Goal: Task Accomplishment & Management: Manage account settings

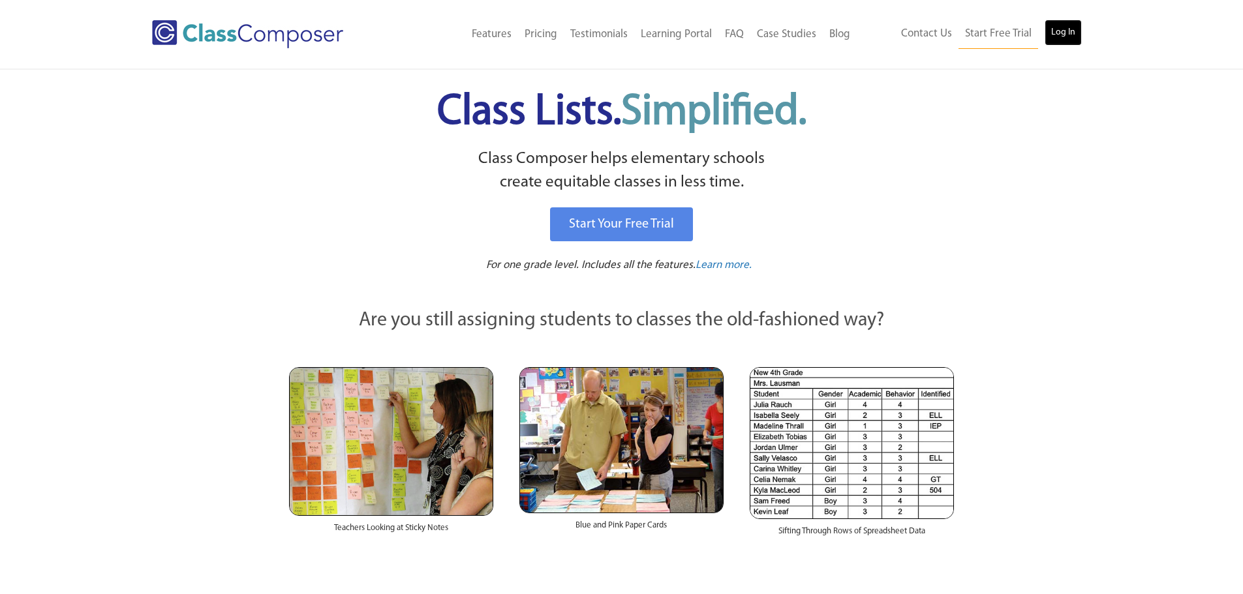
click at [1063, 31] on link "Log In" at bounding box center [1062, 33] width 37 height 26
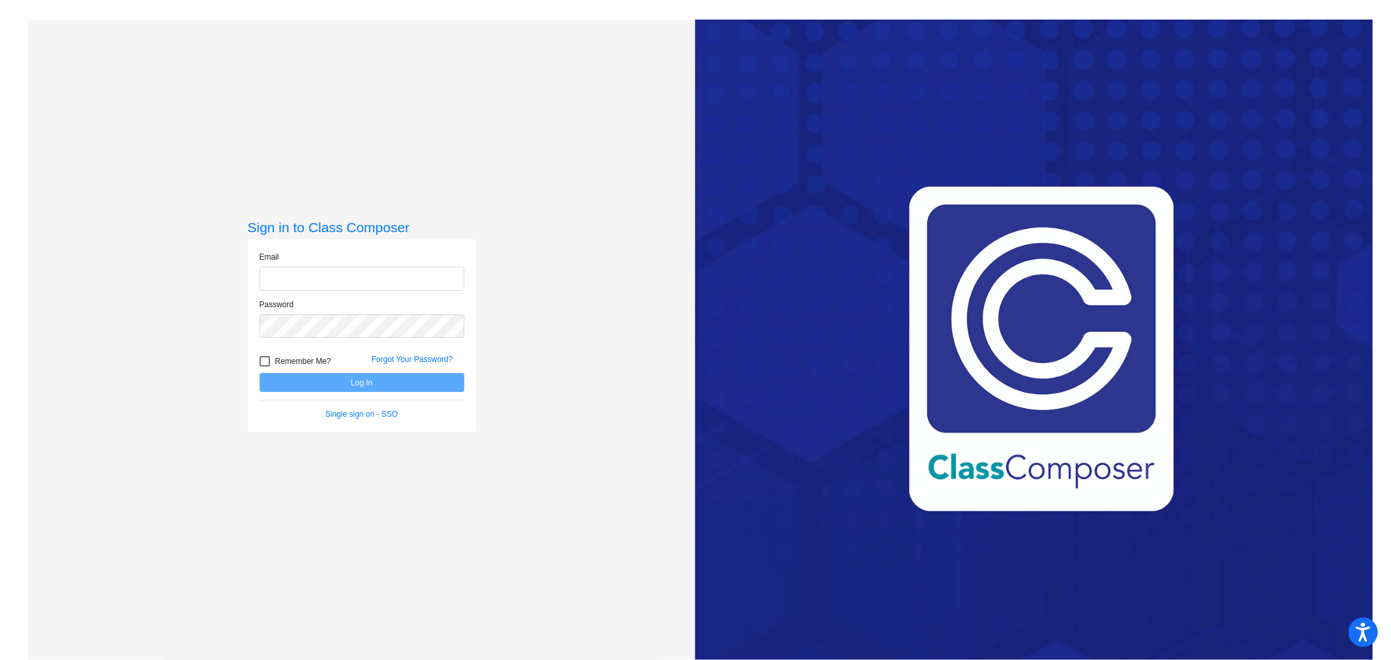
type input "[PERSON_NAME][EMAIL_ADDRESS][PERSON_NAME][DOMAIN_NAME]"
click at [408, 390] on button "Log In" at bounding box center [362, 382] width 205 height 19
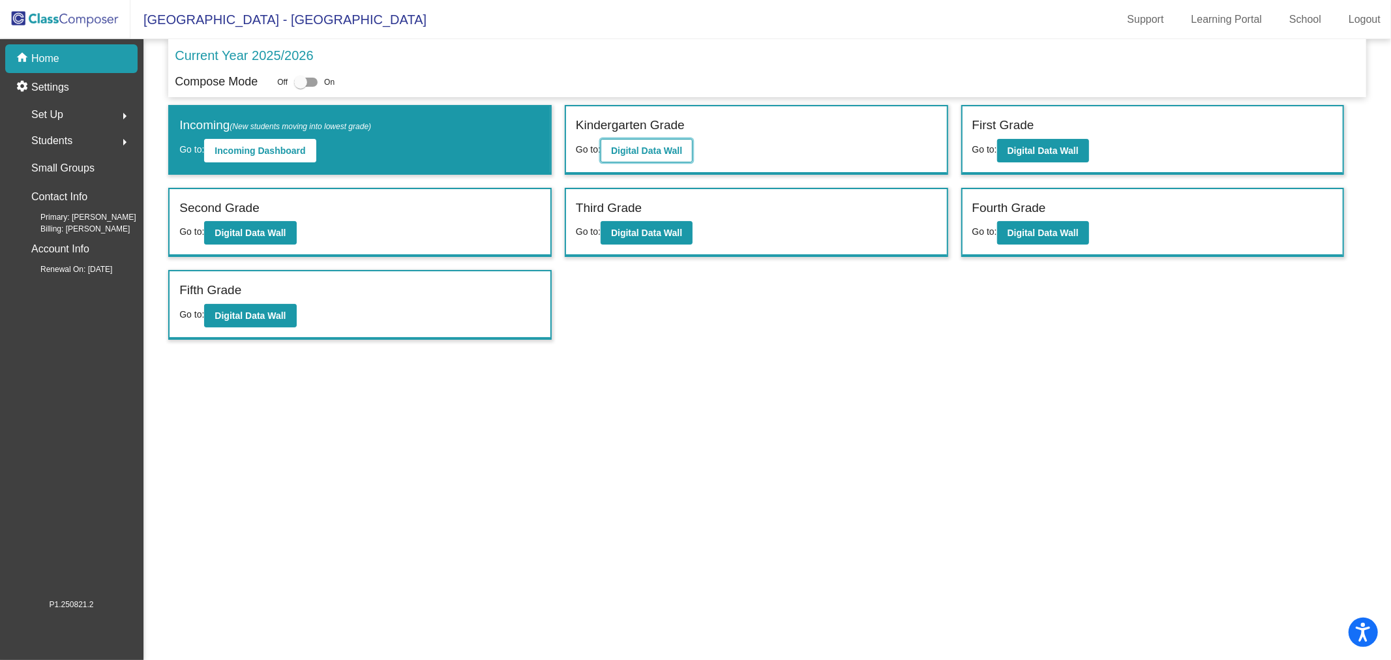
click at [663, 151] on b "Digital Data Wall" at bounding box center [646, 150] width 71 height 10
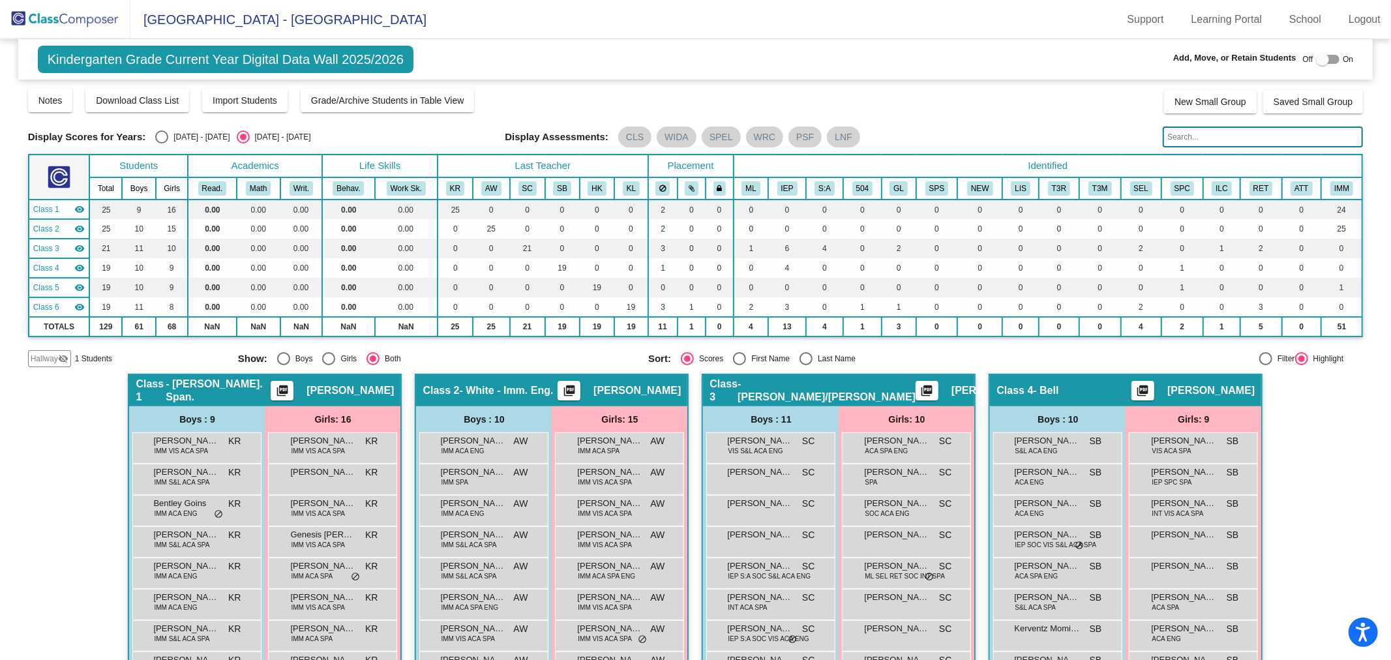
click at [42, 17] on img at bounding box center [65, 19] width 130 height 38
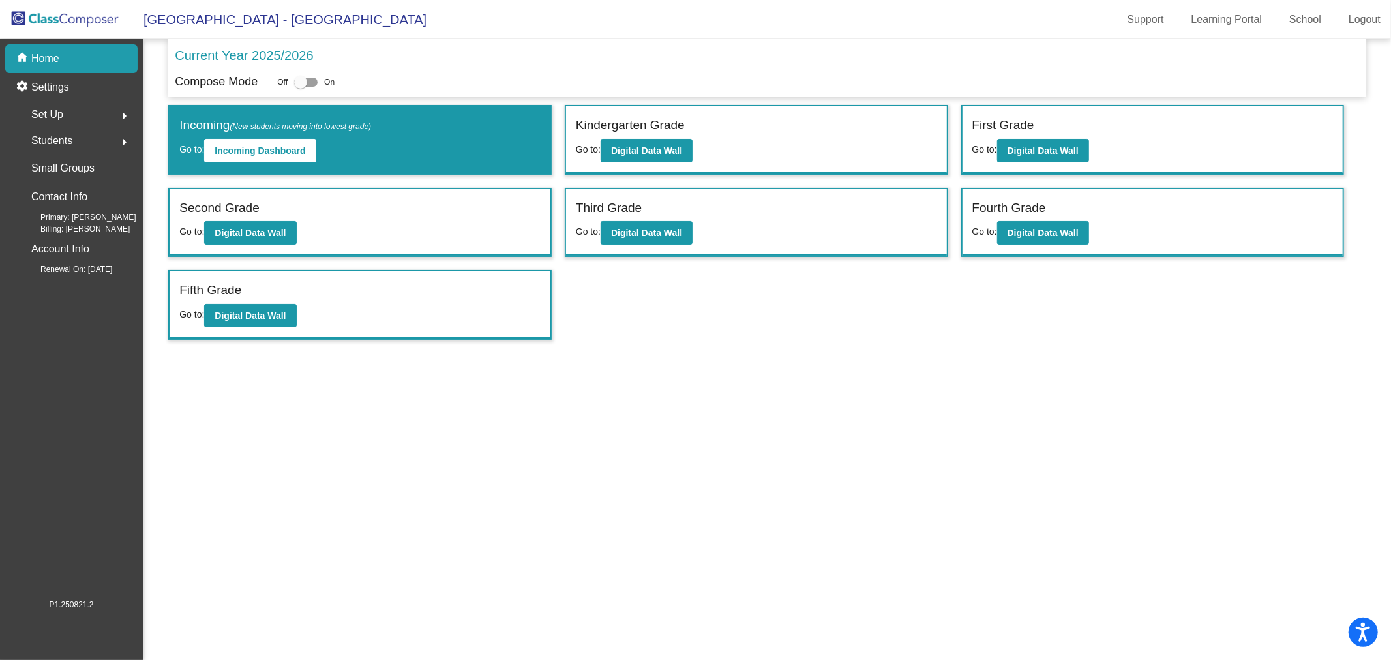
click at [49, 112] on span "Set Up" at bounding box center [47, 115] width 32 height 18
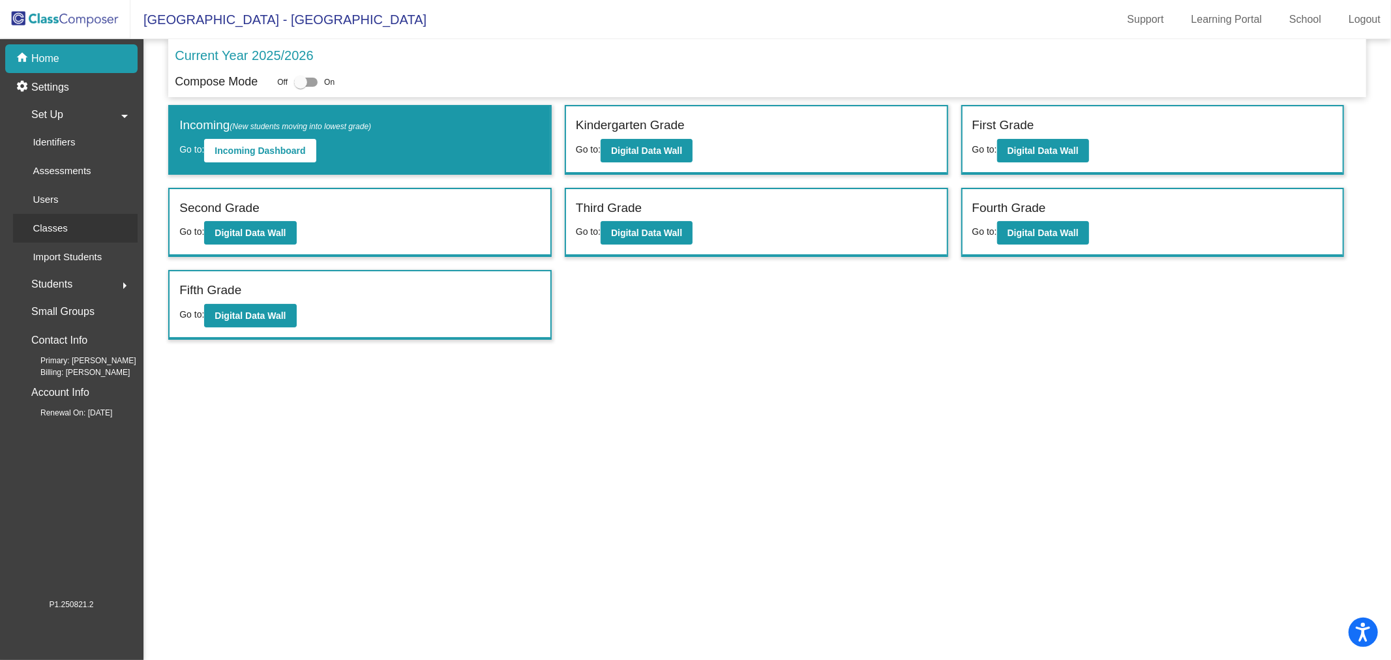
click at [53, 223] on p "Classes" at bounding box center [50, 228] width 35 height 16
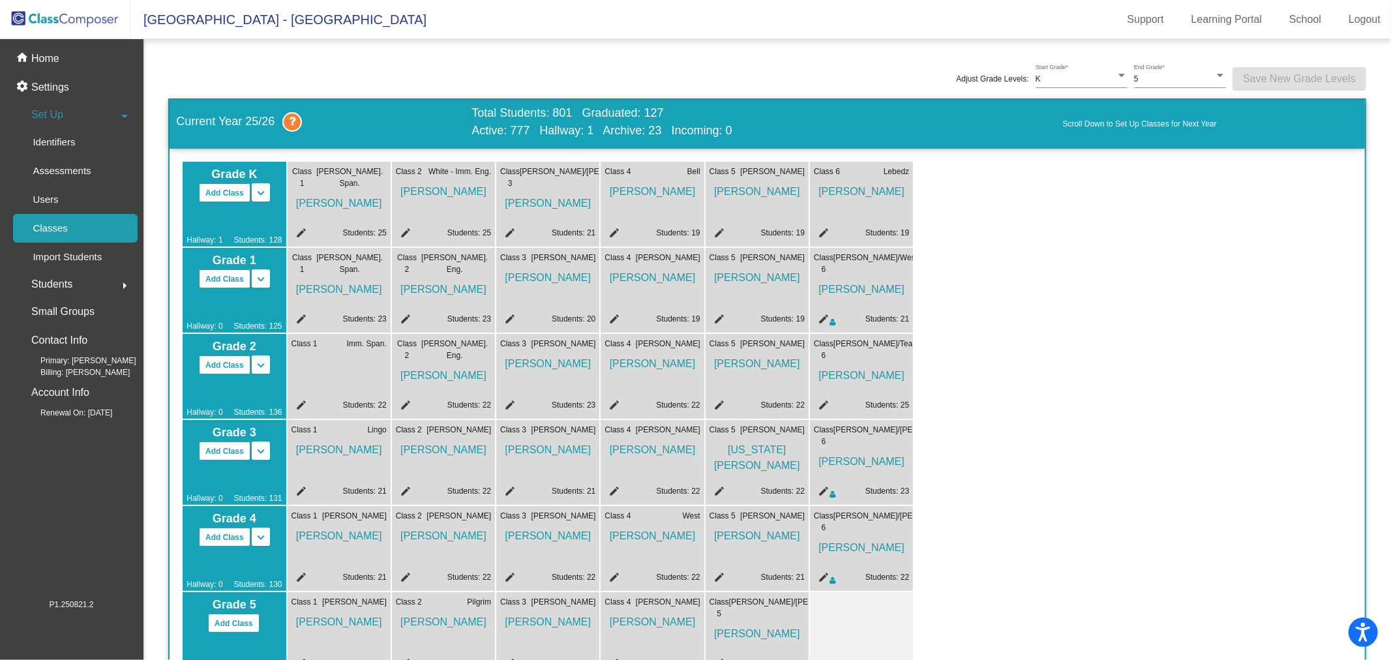
click at [403, 235] on mat-icon "edit" at bounding box center [404, 235] width 16 height 16
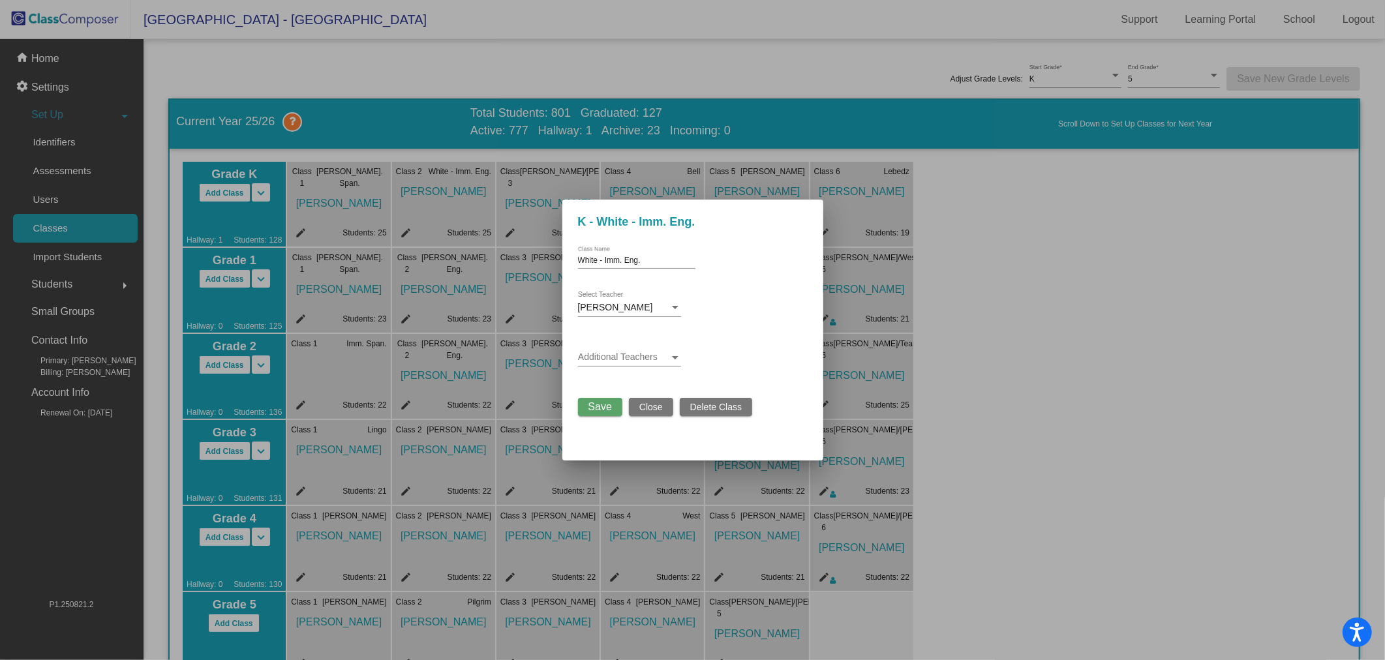
click at [621, 351] on div "Additional Teachers" at bounding box center [629, 353] width 103 height 25
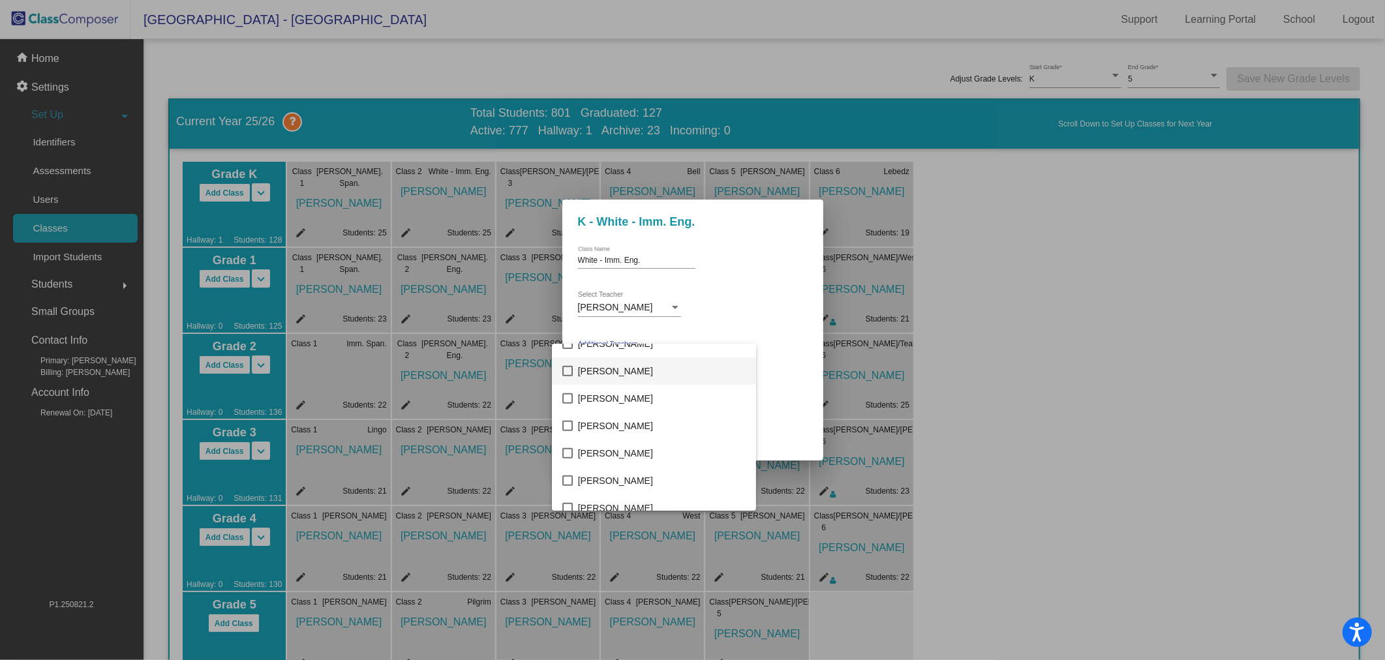
scroll to position [434, 0]
click at [635, 382] on span "[PERSON_NAME]" at bounding box center [662, 388] width 168 height 27
click at [761, 291] on div at bounding box center [692, 330] width 1385 height 660
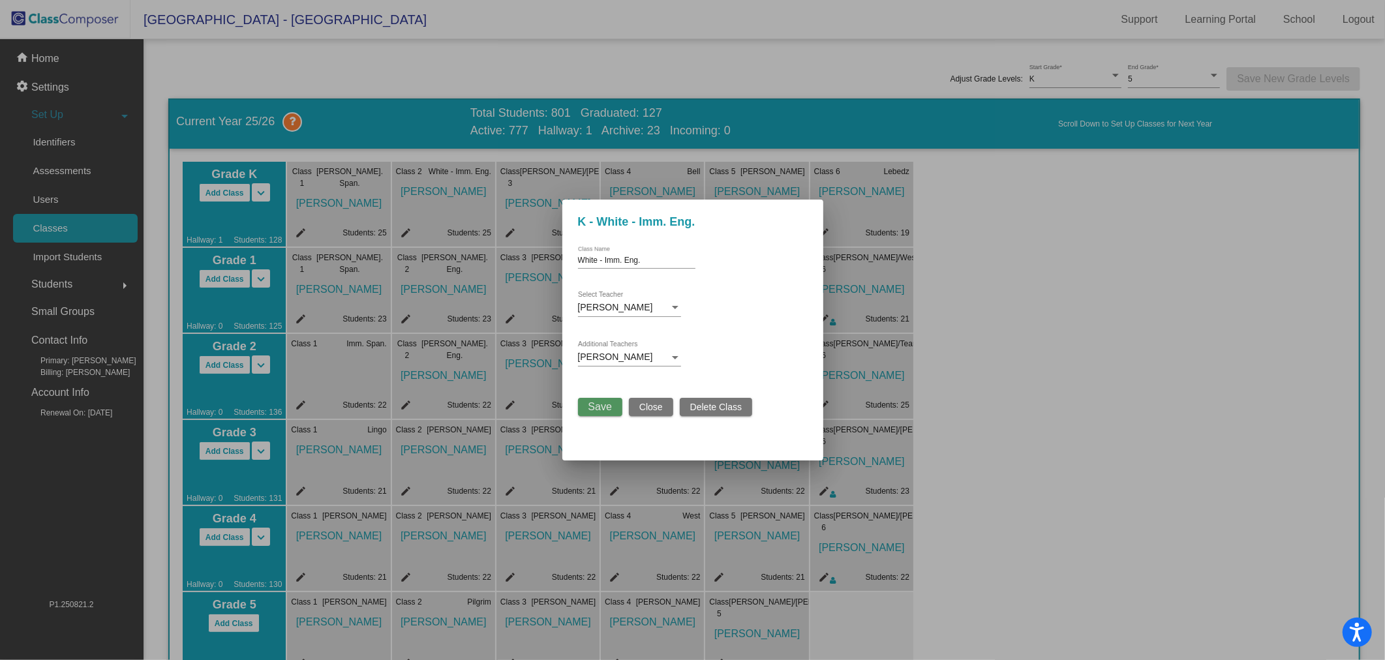
click at [591, 410] on span "Save" at bounding box center [599, 406] width 23 height 11
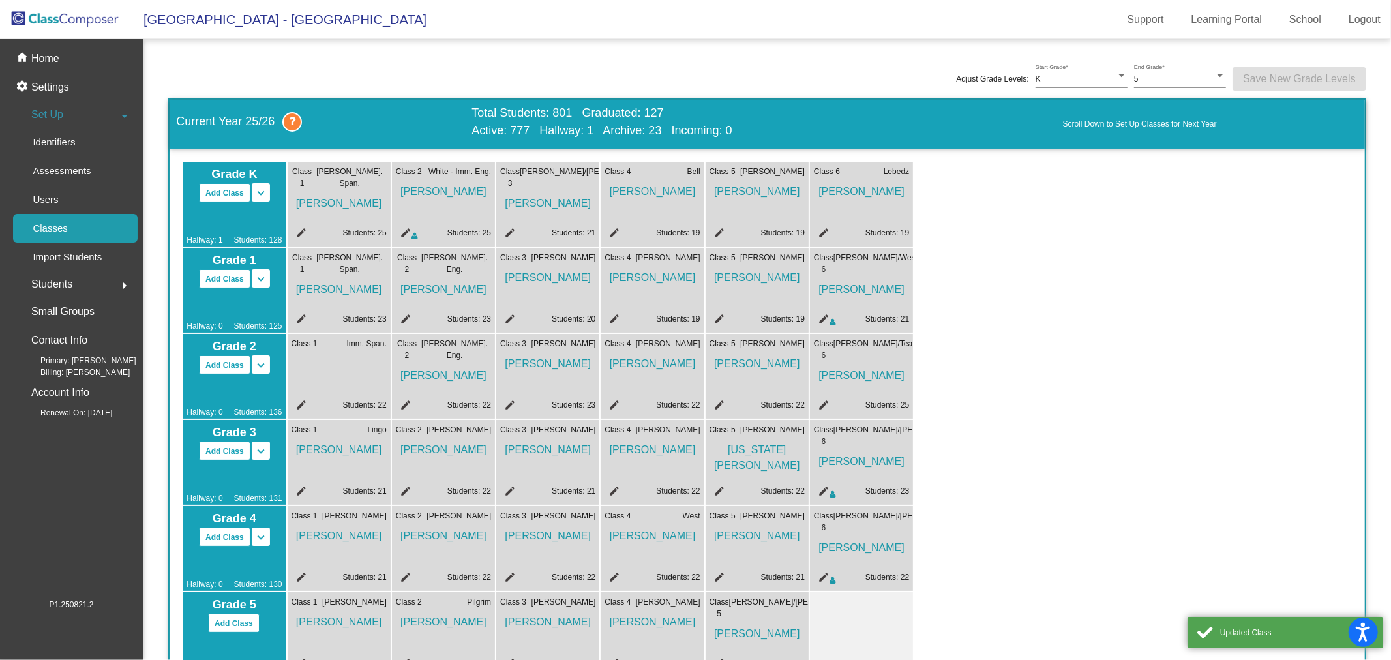
click at [299, 235] on mat-icon "edit" at bounding box center [300, 235] width 16 height 16
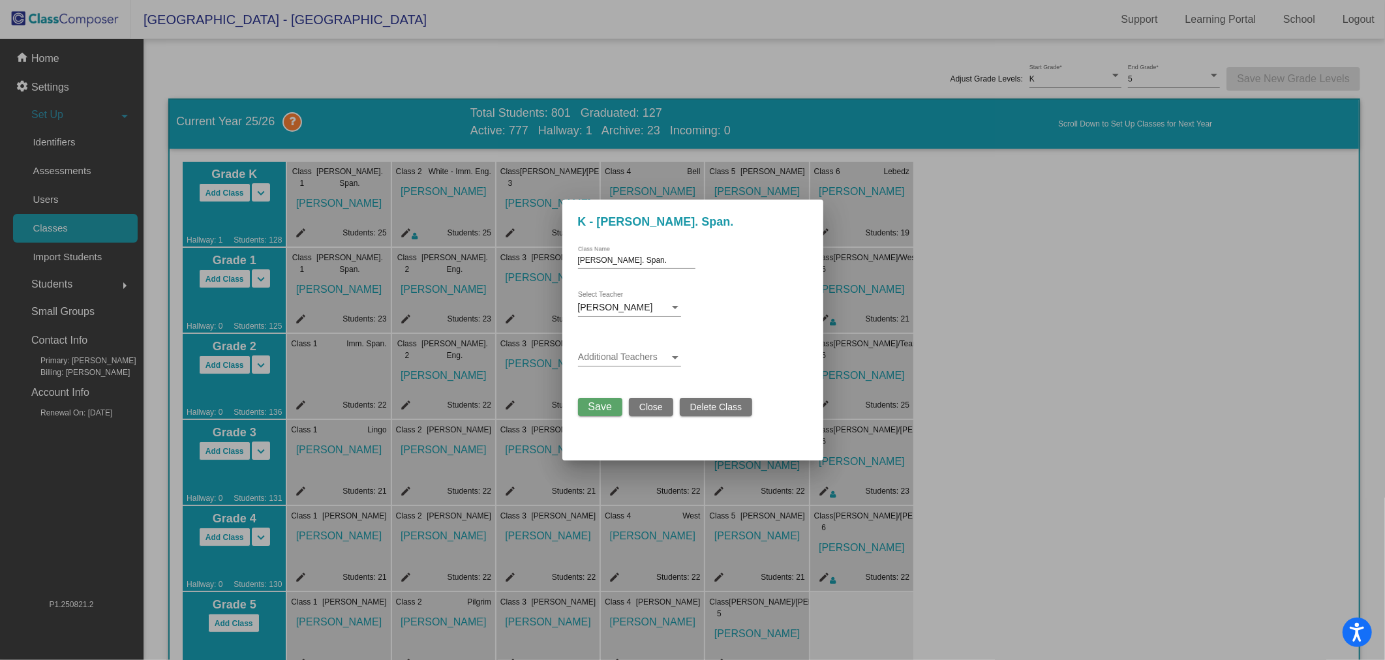
click at [620, 346] on div "Additional Teachers" at bounding box center [629, 353] width 103 height 25
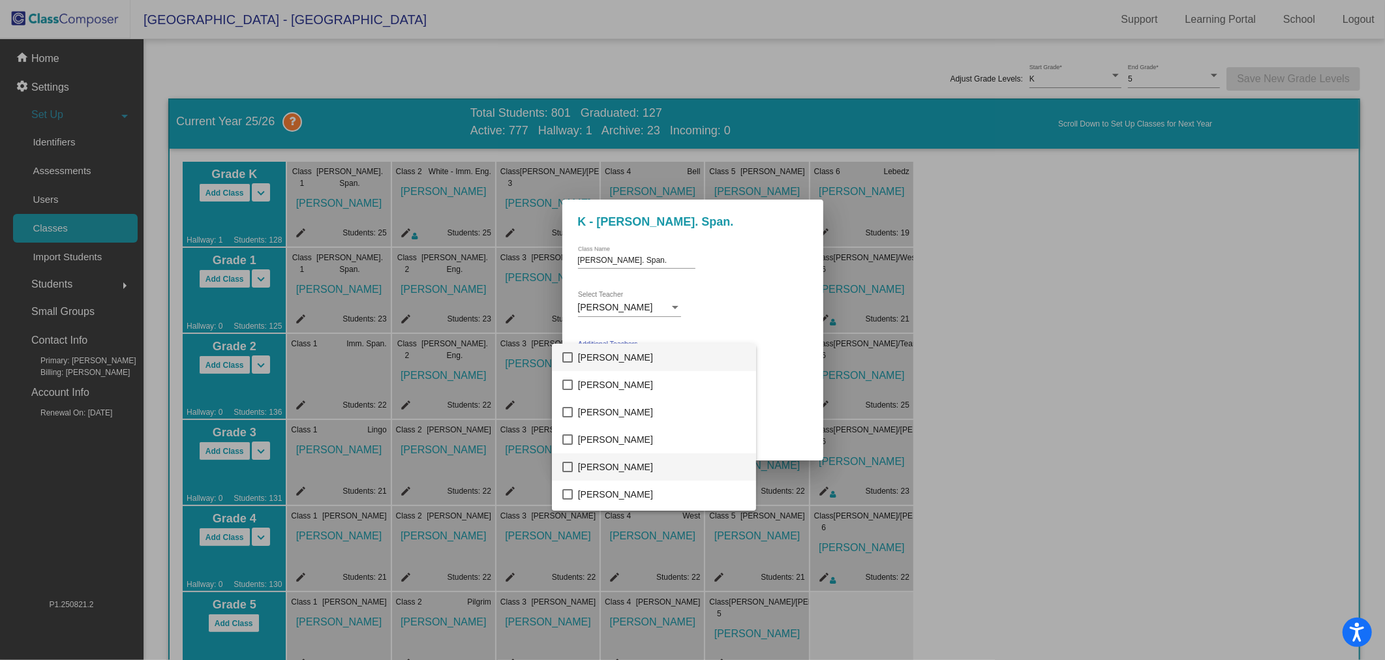
click at [638, 459] on span "[PERSON_NAME]" at bounding box center [662, 466] width 168 height 27
click at [767, 337] on div at bounding box center [692, 330] width 1385 height 660
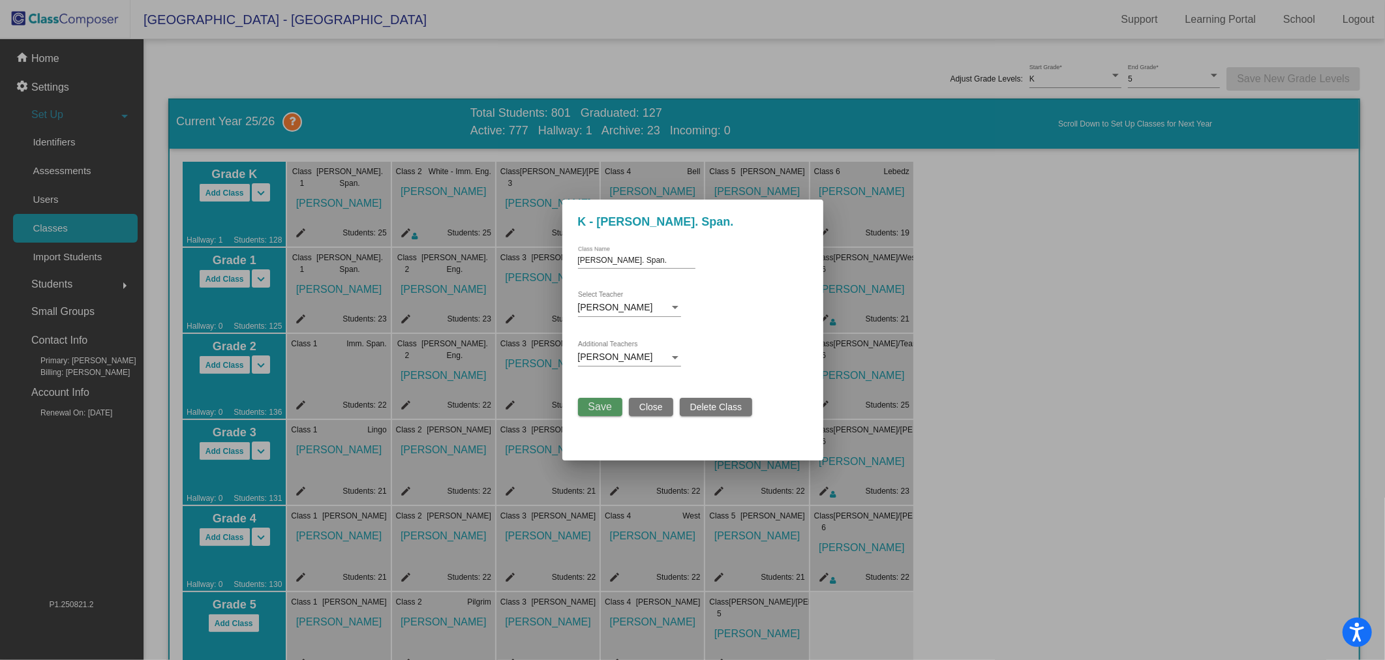
click at [607, 402] on span "Save" at bounding box center [599, 406] width 23 height 11
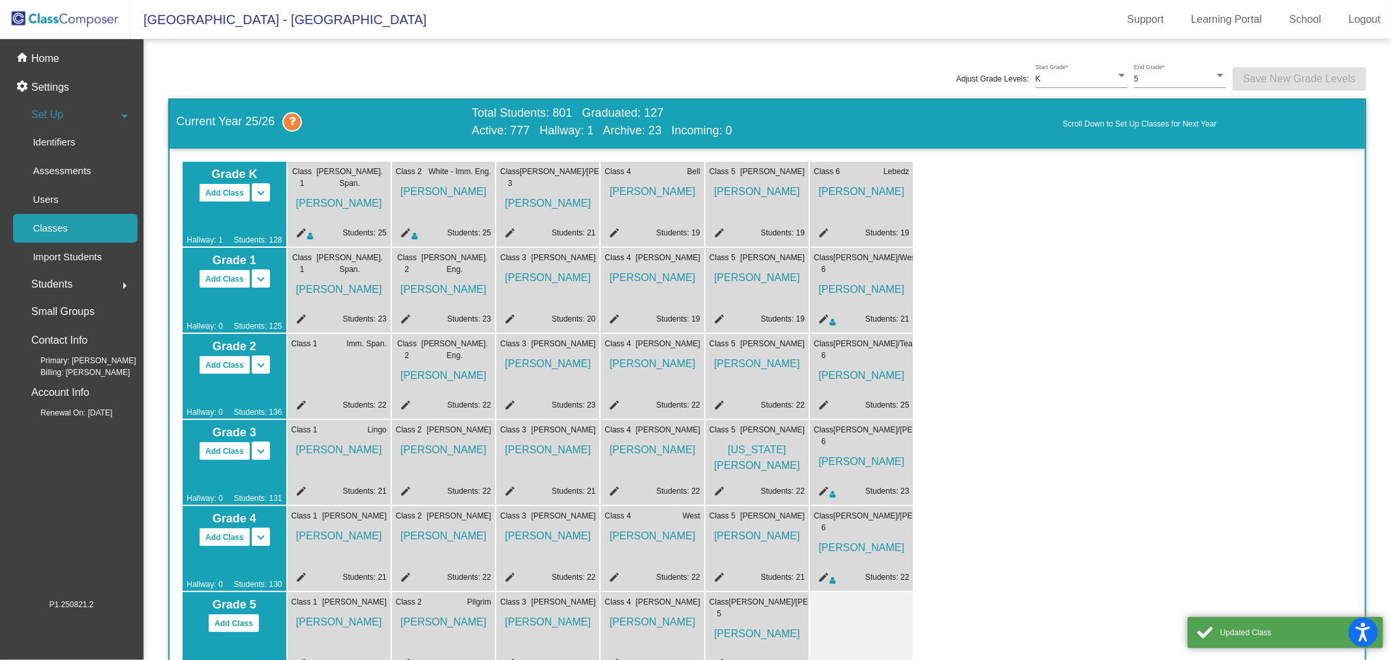
click at [298, 316] on mat-icon "edit" at bounding box center [300, 321] width 16 height 16
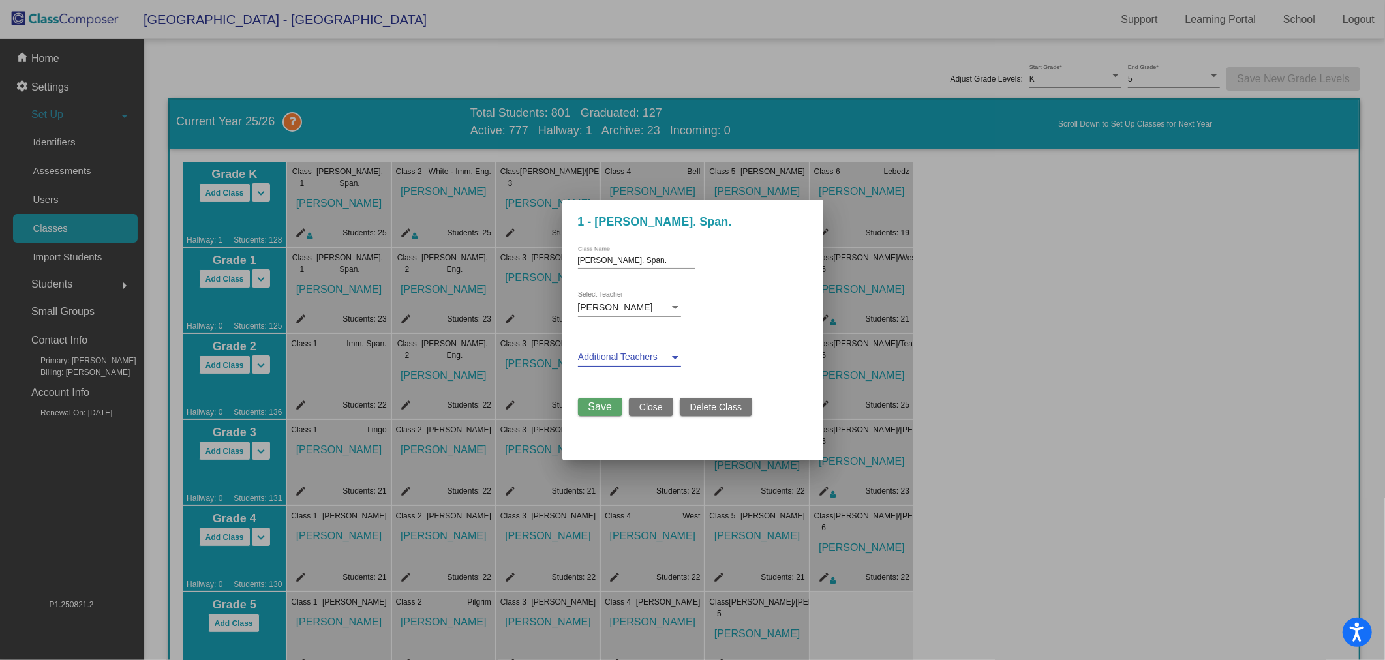
click at [656, 354] on span at bounding box center [623, 357] width 91 height 10
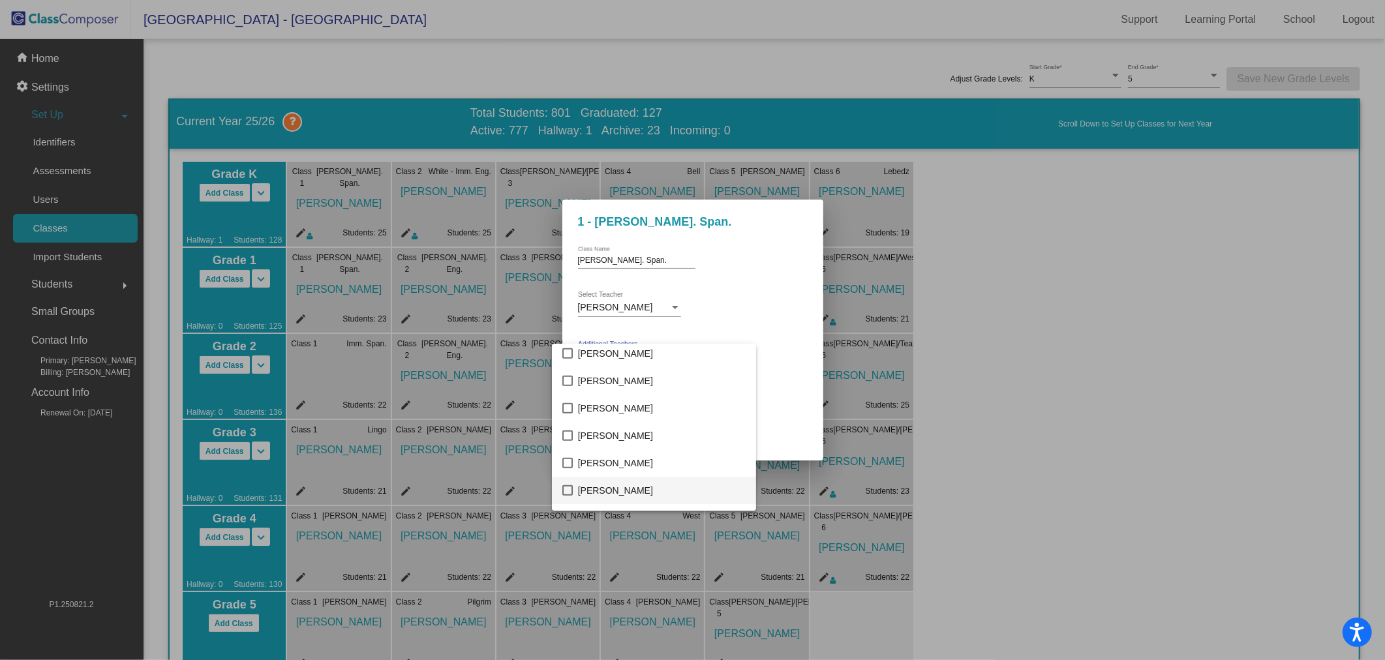
scroll to position [797, 0]
click at [608, 352] on span "[PERSON_NAME]" at bounding box center [662, 354] width 168 height 27
click at [740, 334] on div at bounding box center [692, 330] width 1385 height 660
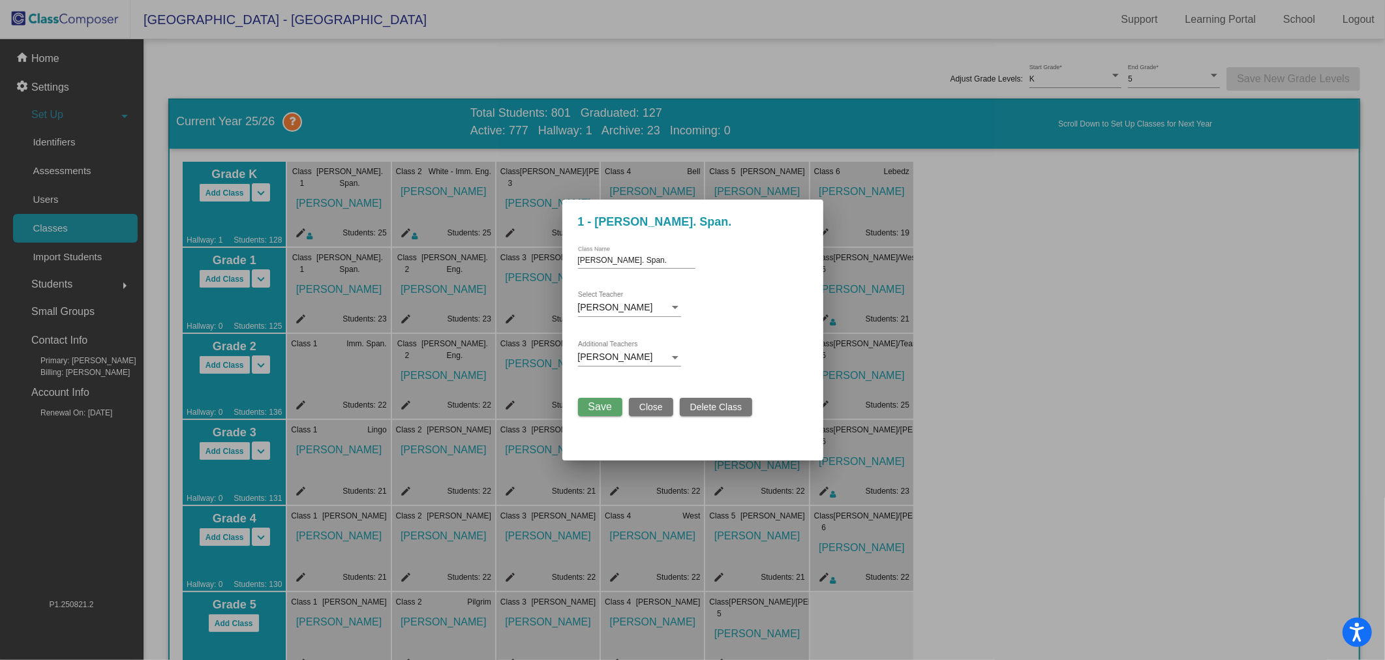
click at [603, 402] on span "Save" at bounding box center [599, 406] width 23 height 11
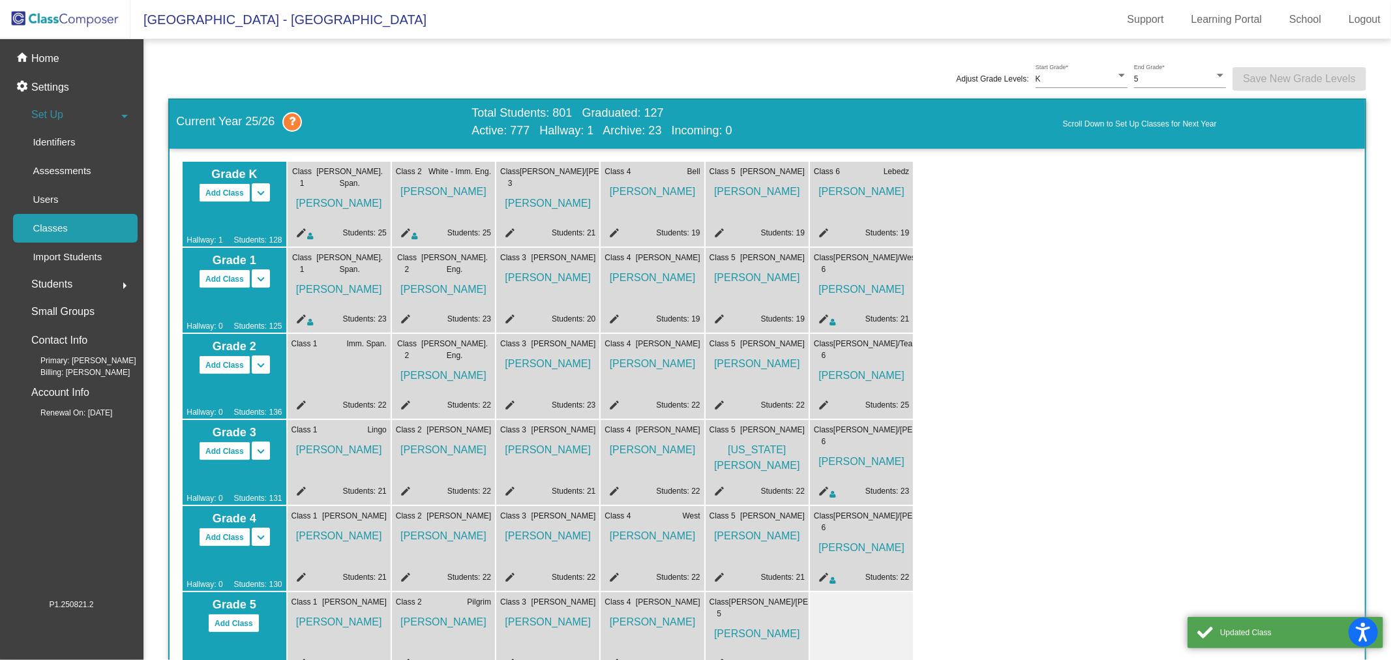
click at [405, 318] on mat-icon "edit" at bounding box center [404, 321] width 16 height 16
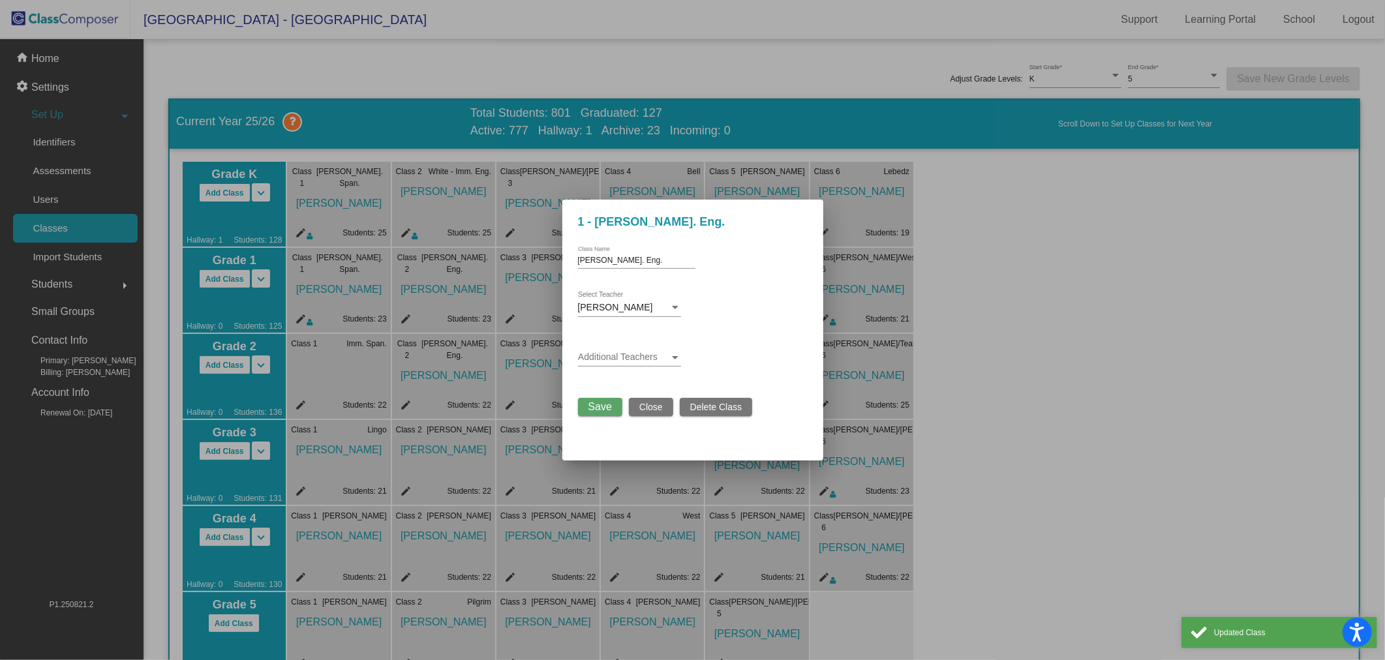
click at [642, 348] on div "Additional Teachers" at bounding box center [629, 353] width 103 height 25
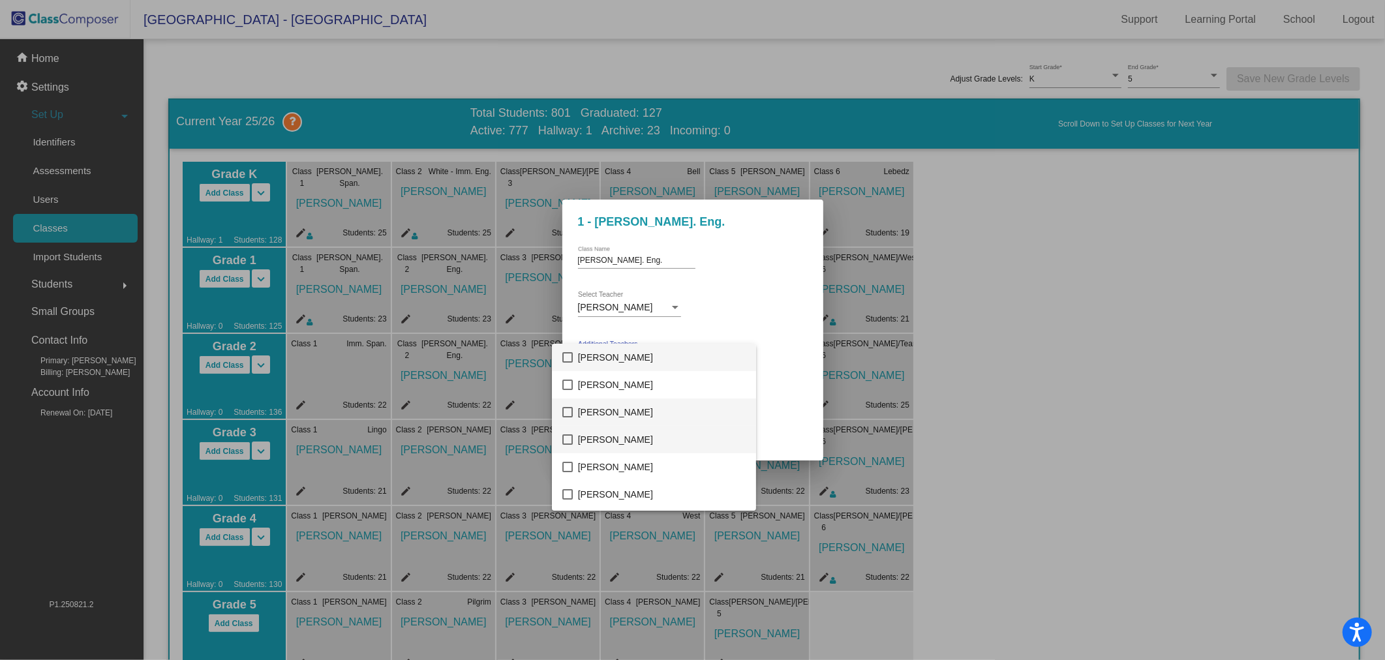
drag, startPoint x: 637, startPoint y: 429, endPoint x: 646, endPoint y: 406, distance: 24.0
click at [637, 429] on span "[PERSON_NAME]" at bounding box center [662, 439] width 168 height 27
click at [772, 320] on div at bounding box center [692, 330] width 1385 height 660
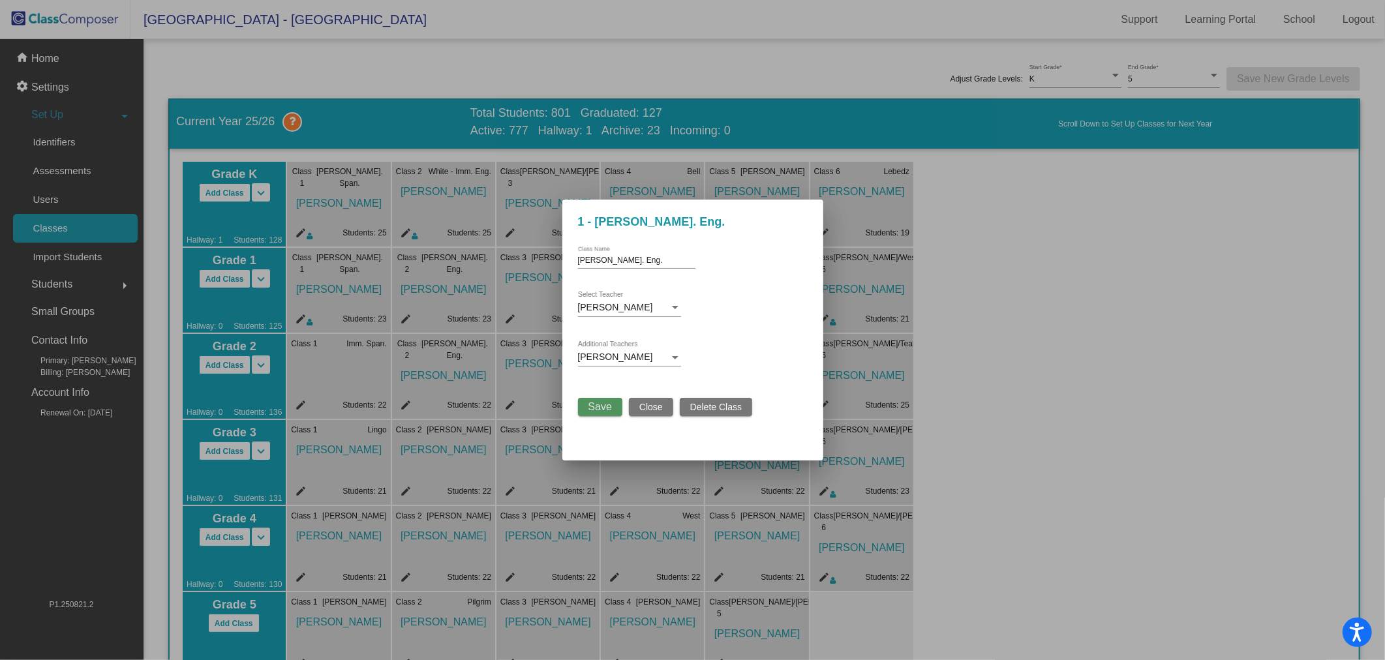
click at [603, 404] on span "Save" at bounding box center [599, 406] width 23 height 11
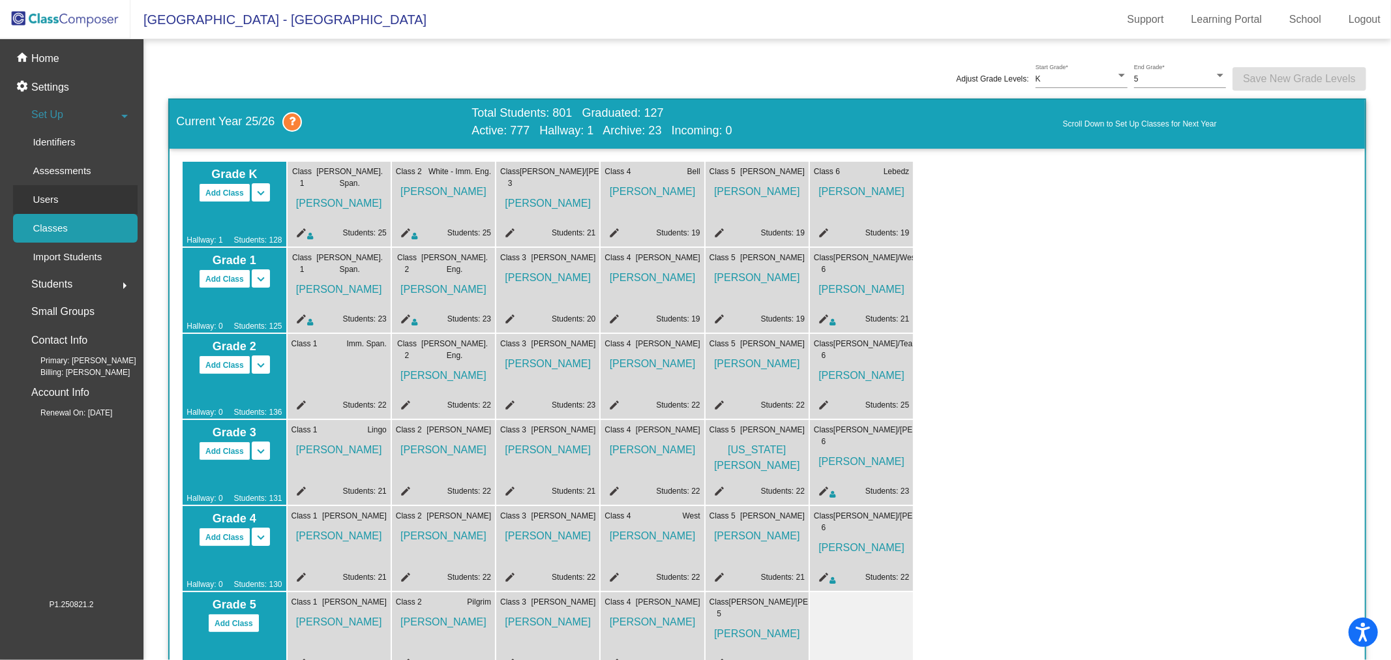
click at [66, 192] on div "Users" at bounding box center [41, 199] width 56 height 29
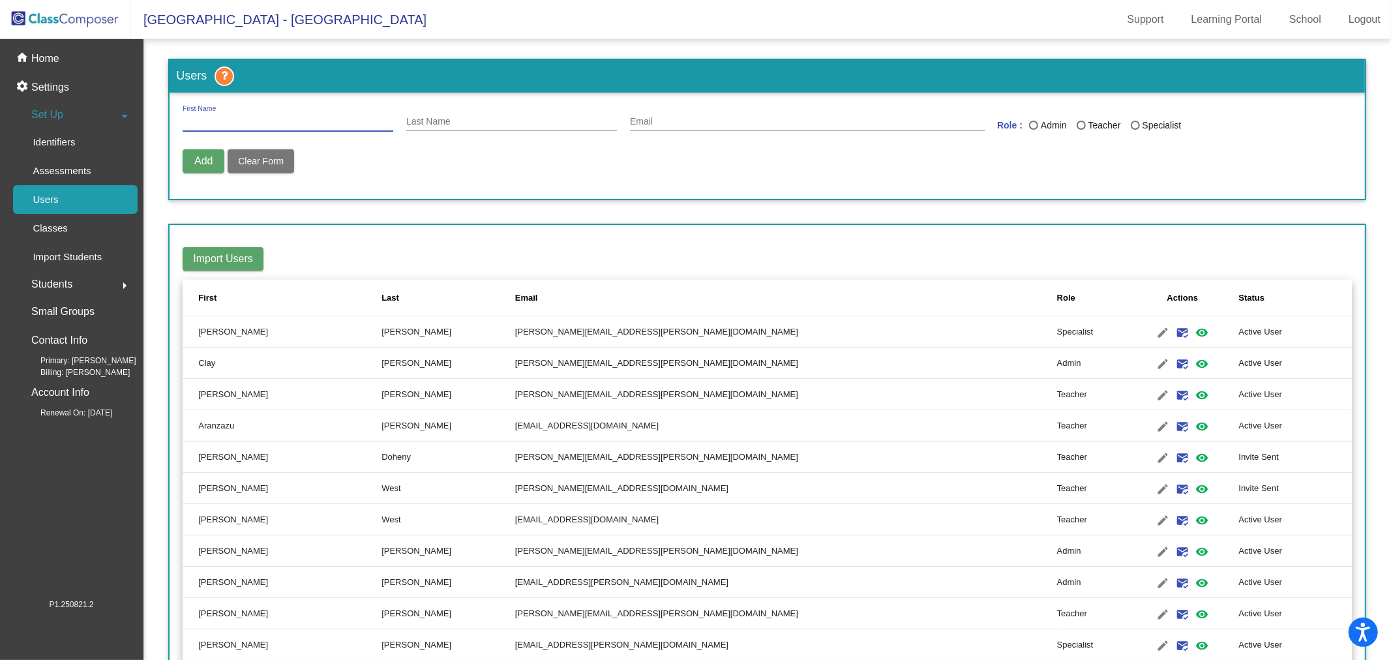
click at [260, 121] on input "First Name" at bounding box center [288, 122] width 211 height 10
type input "[PERSON_NAME]"
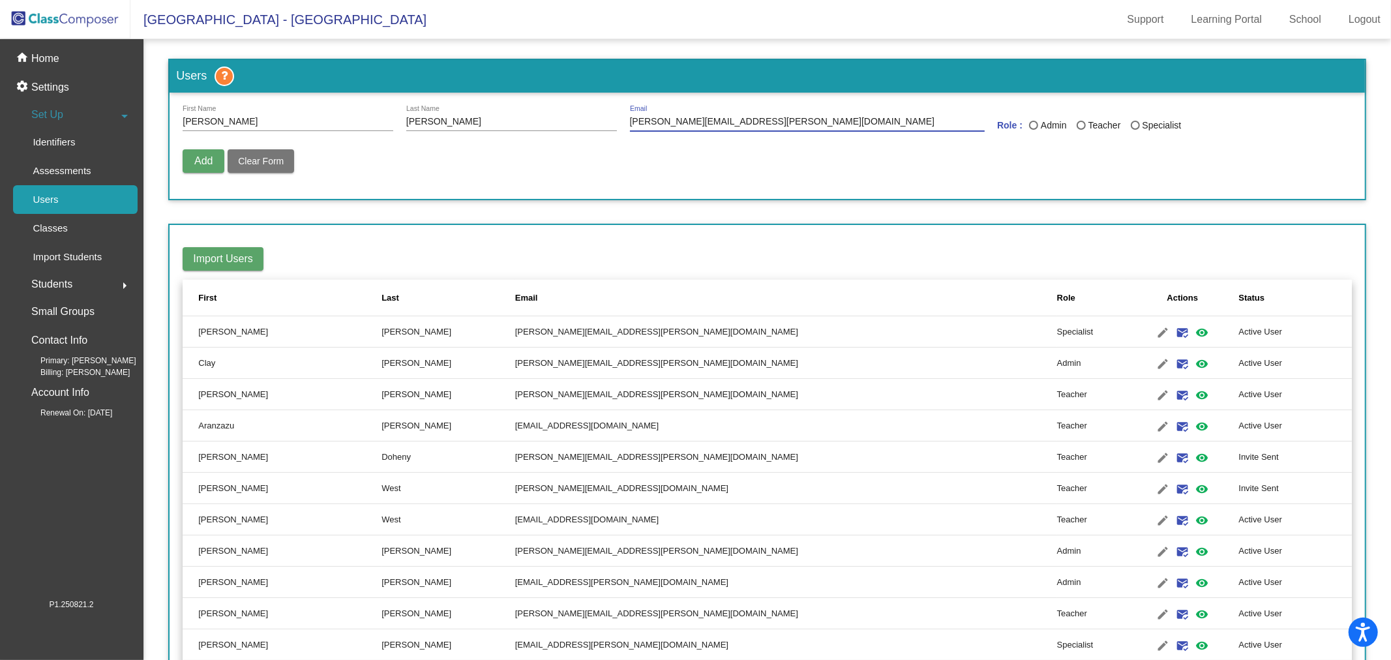
type input "[PERSON_NAME][EMAIL_ADDRESS][PERSON_NAME][DOMAIN_NAME]"
click at [1086, 130] on div "Teacher" at bounding box center [1103, 126] width 35 height 14
click at [1082, 130] on input "Teacher" at bounding box center [1081, 130] width 1 height 1
radio input "true"
click at [205, 160] on span "Add" at bounding box center [203, 160] width 18 height 11
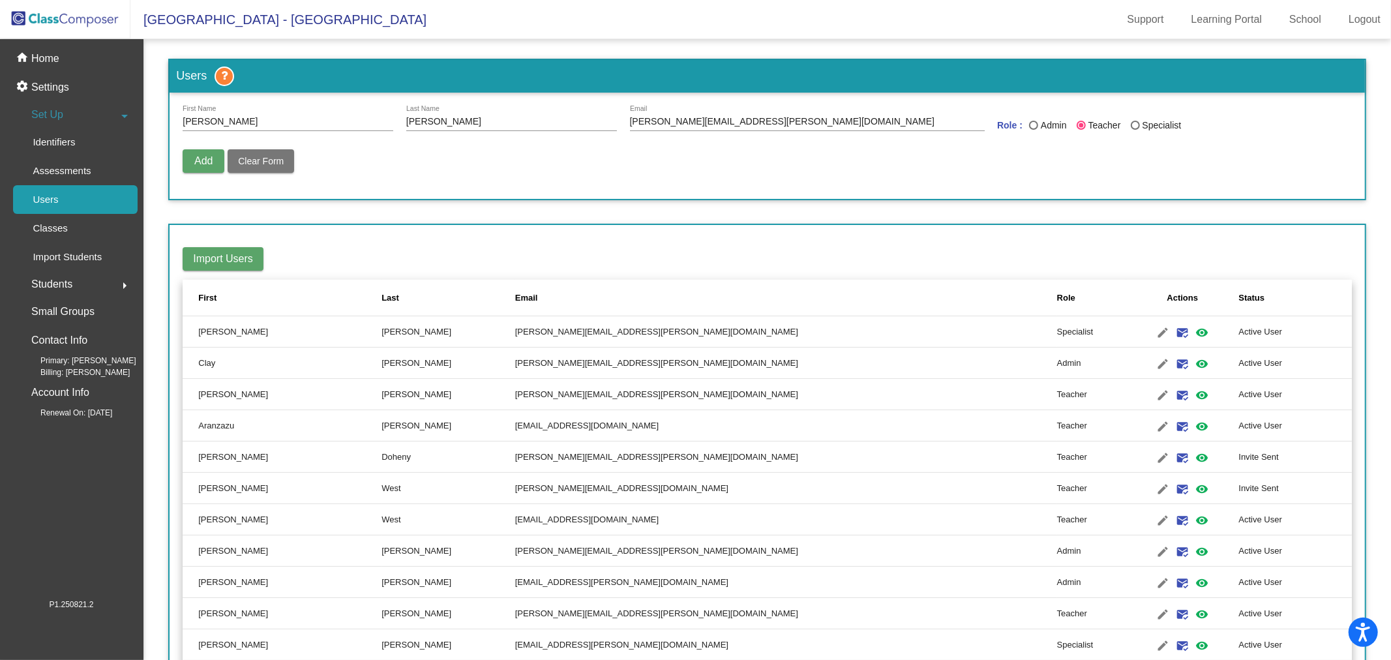
radio input "false"
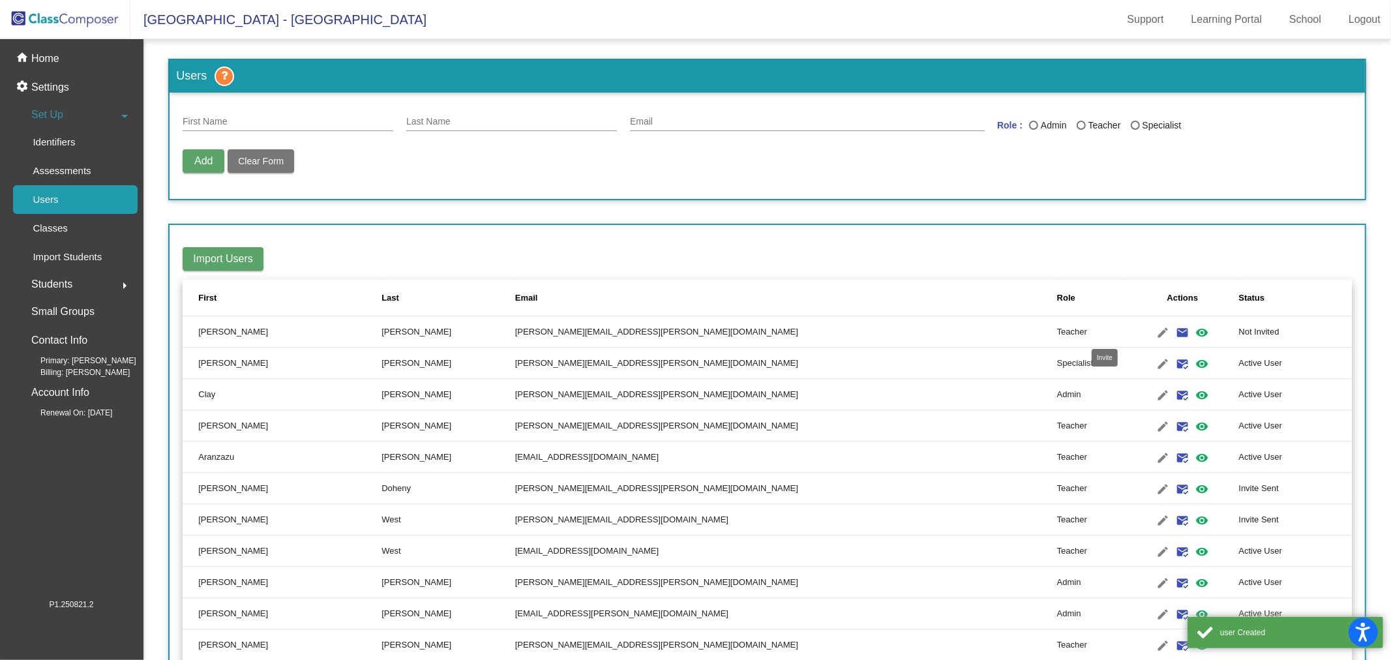
click at [1175, 333] on mat-icon "email" at bounding box center [1183, 333] width 16 height 16
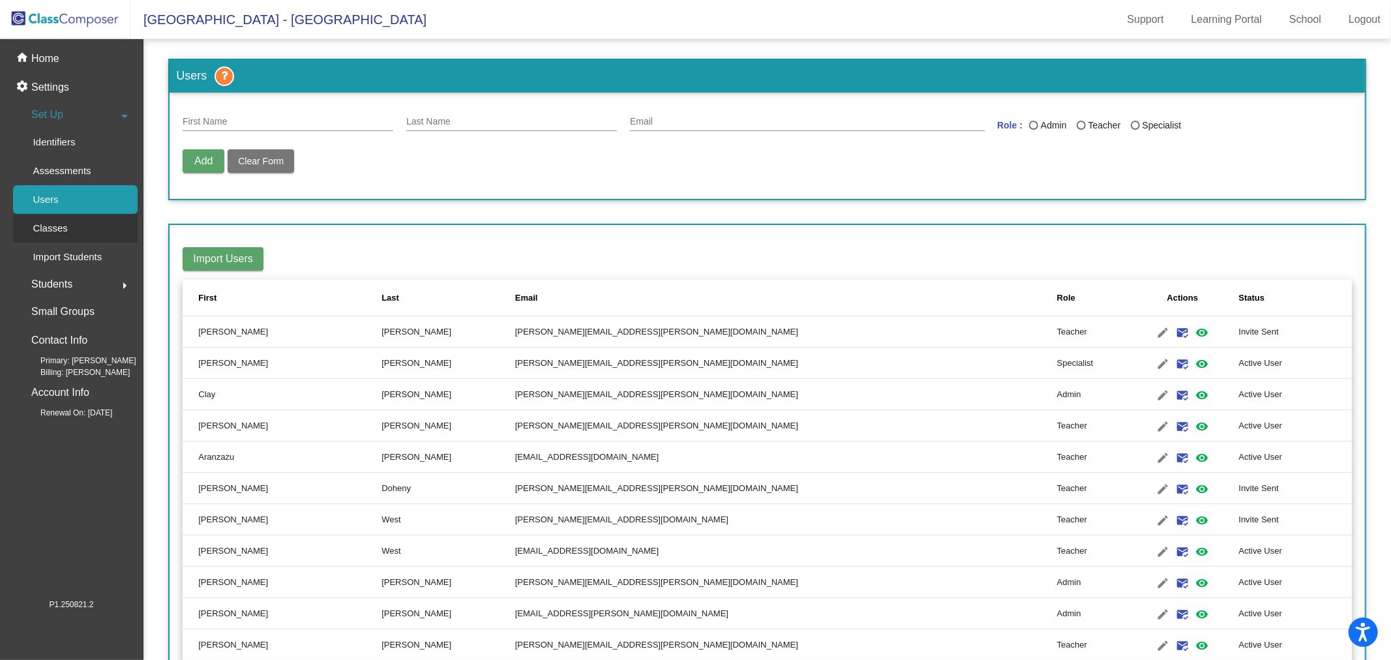
click at [69, 219] on div "Classes" at bounding box center [45, 228] width 65 height 29
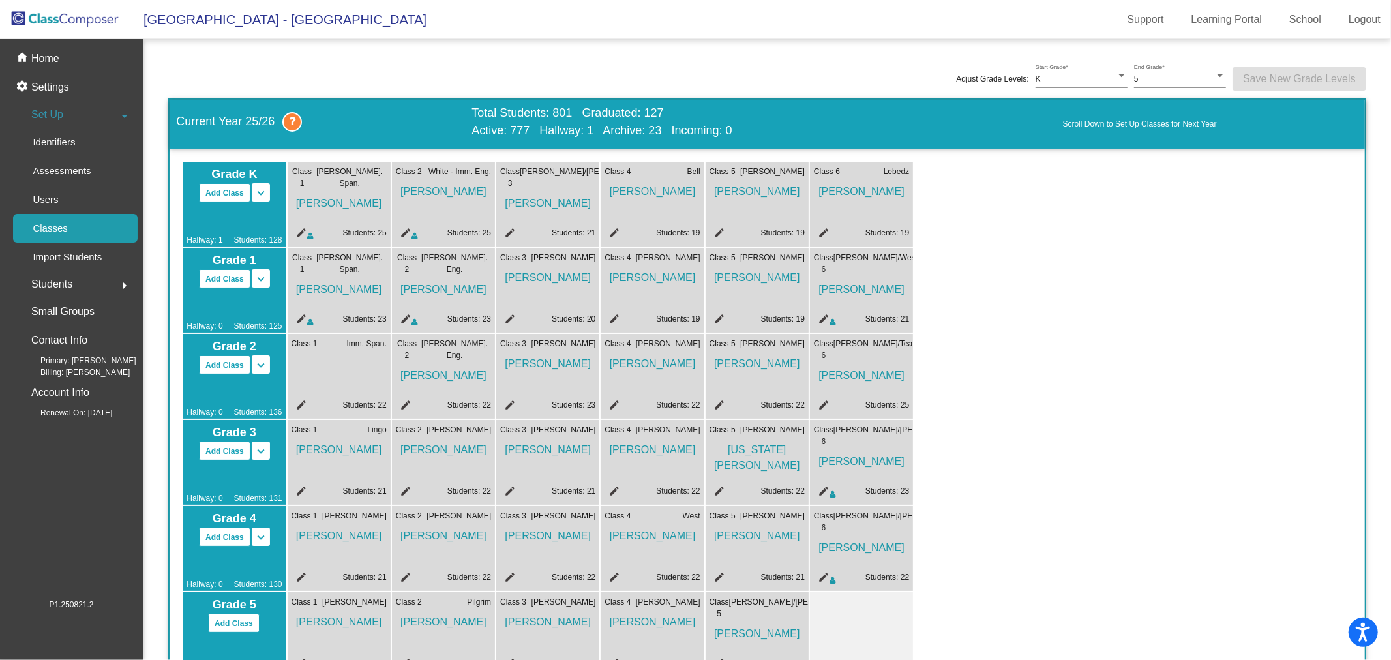
click at [299, 402] on mat-icon "edit" at bounding box center [300, 407] width 16 height 16
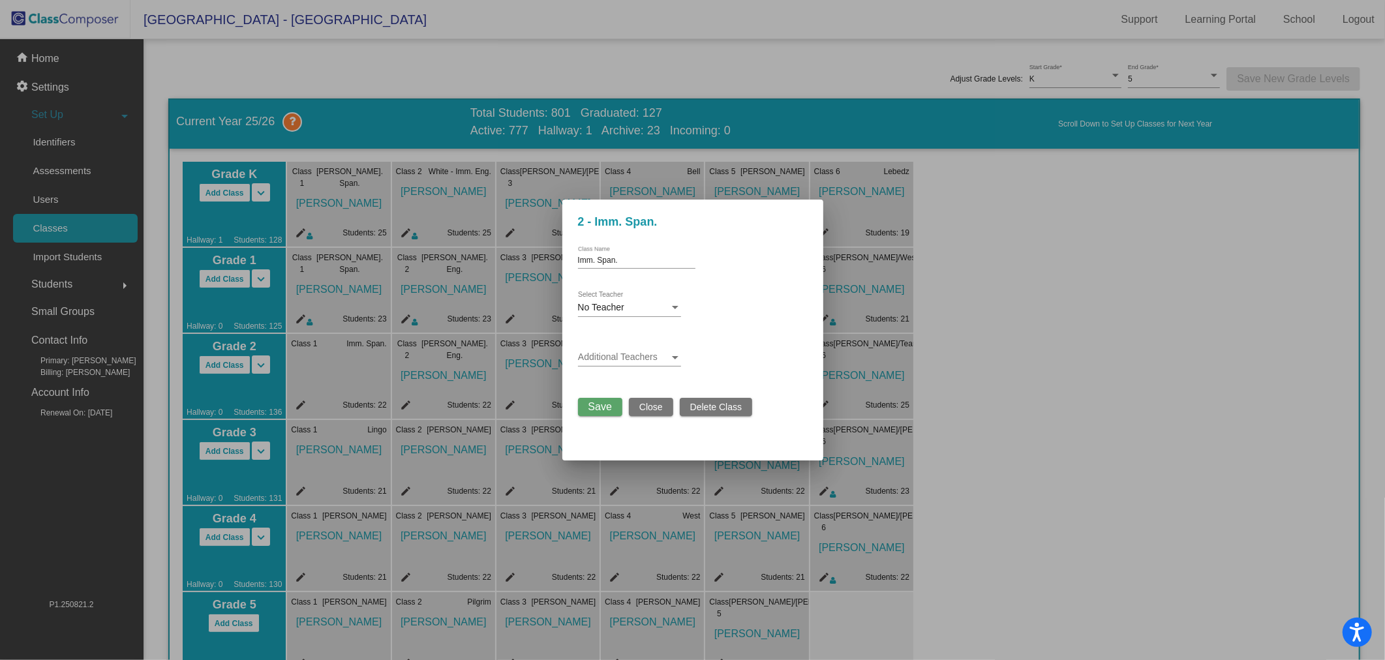
click at [588, 264] on input "Imm. Span." at bounding box center [636, 260] width 117 height 9
click at [578, 262] on input "Imm. Span." at bounding box center [636, 260] width 117 height 9
type input "[PERSON_NAME]. Span."
click at [668, 309] on div "No Teacher" at bounding box center [623, 308] width 91 height 10
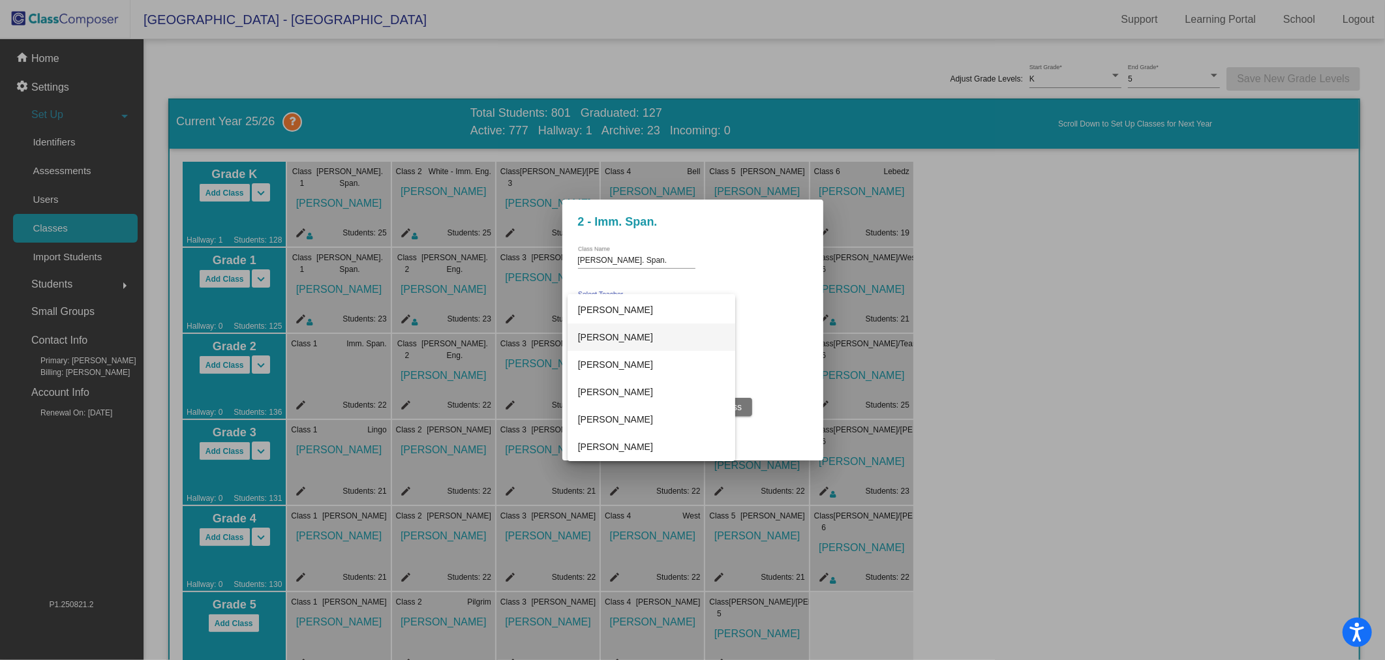
scroll to position [290, 0]
click at [652, 350] on span "[PERSON_NAME]" at bounding box center [651, 346] width 147 height 27
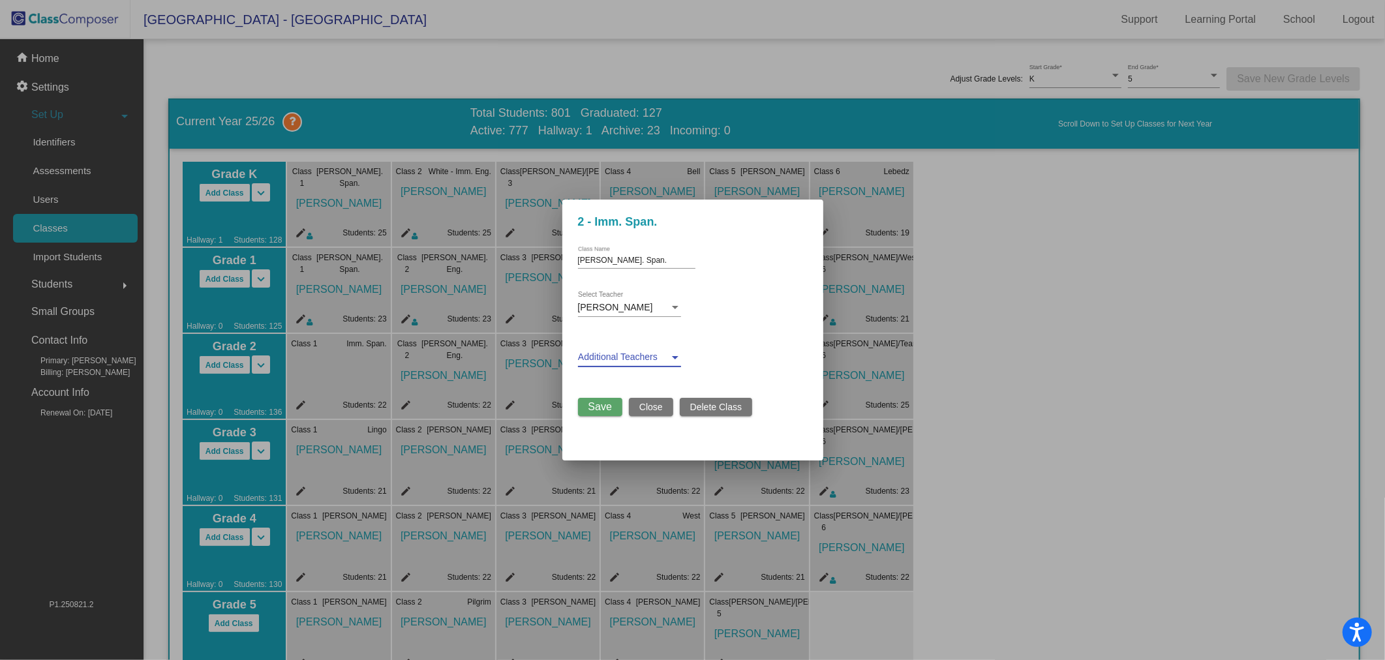
click at [637, 356] on span at bounding box center [623, 357] width 91 height 10
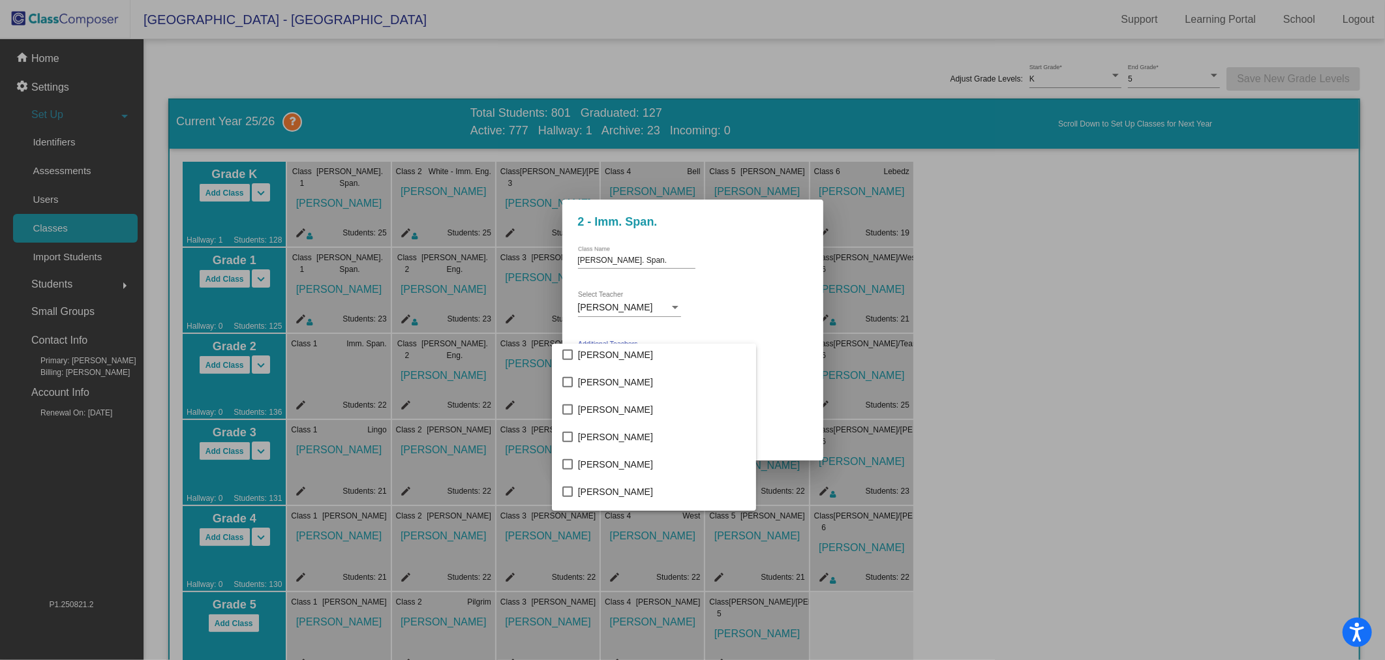
scroll to position [725, 0]
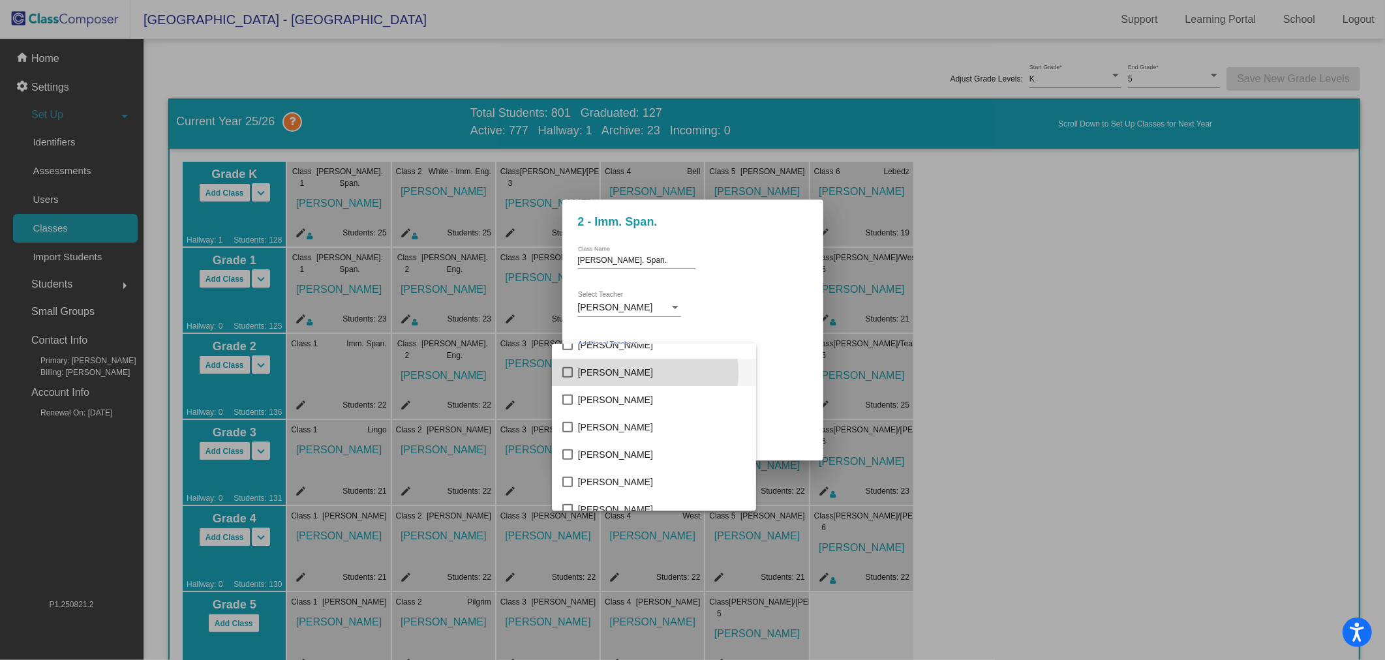
click at [639, 372] on span "[PERSON_NAME]" at bounding box center [662, 372] width 168 height 27
click at [762, 339] on div at bounding box center [692, 330] width 1385 height 660
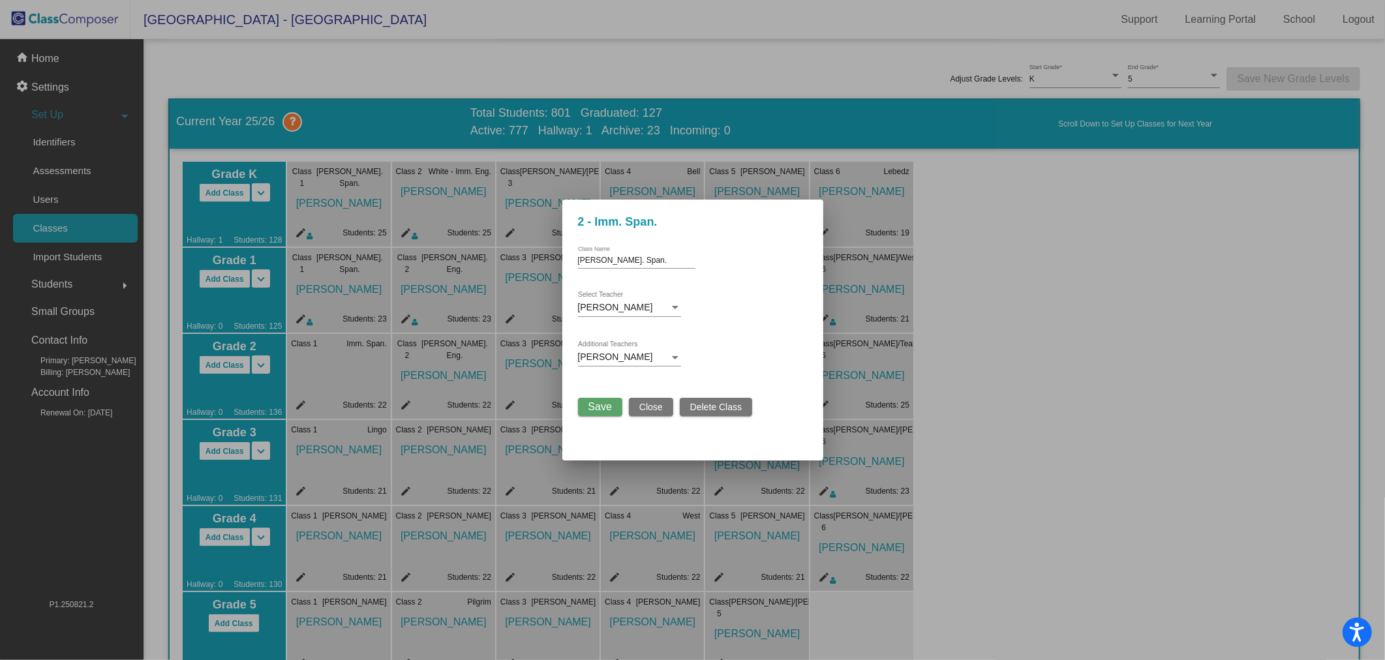
click at [615, 402] on button "Save" at bounding box center [600, 407] width 44 height 18
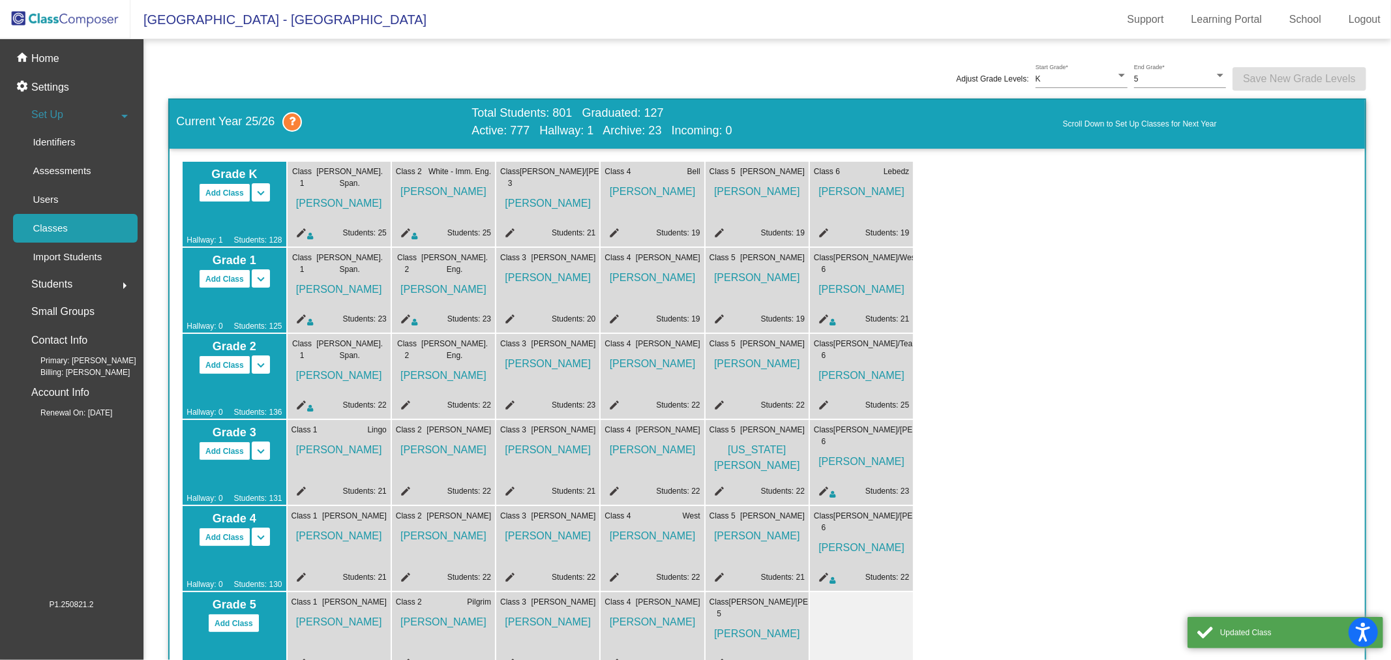
click at [407, 404] on mat-icon "edit" at bounding box center [404, 407] width 16 height 16
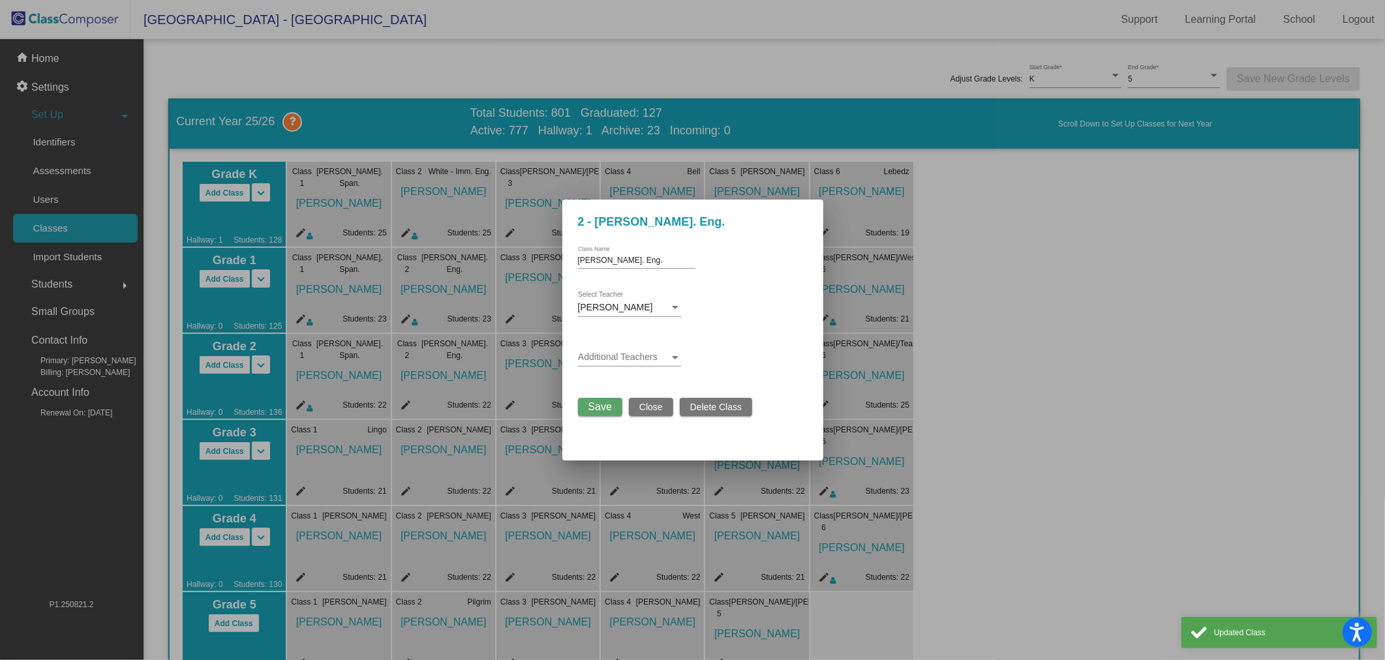
click at [616, 356] on span at bounding box center [623, 357] width 91 height 10
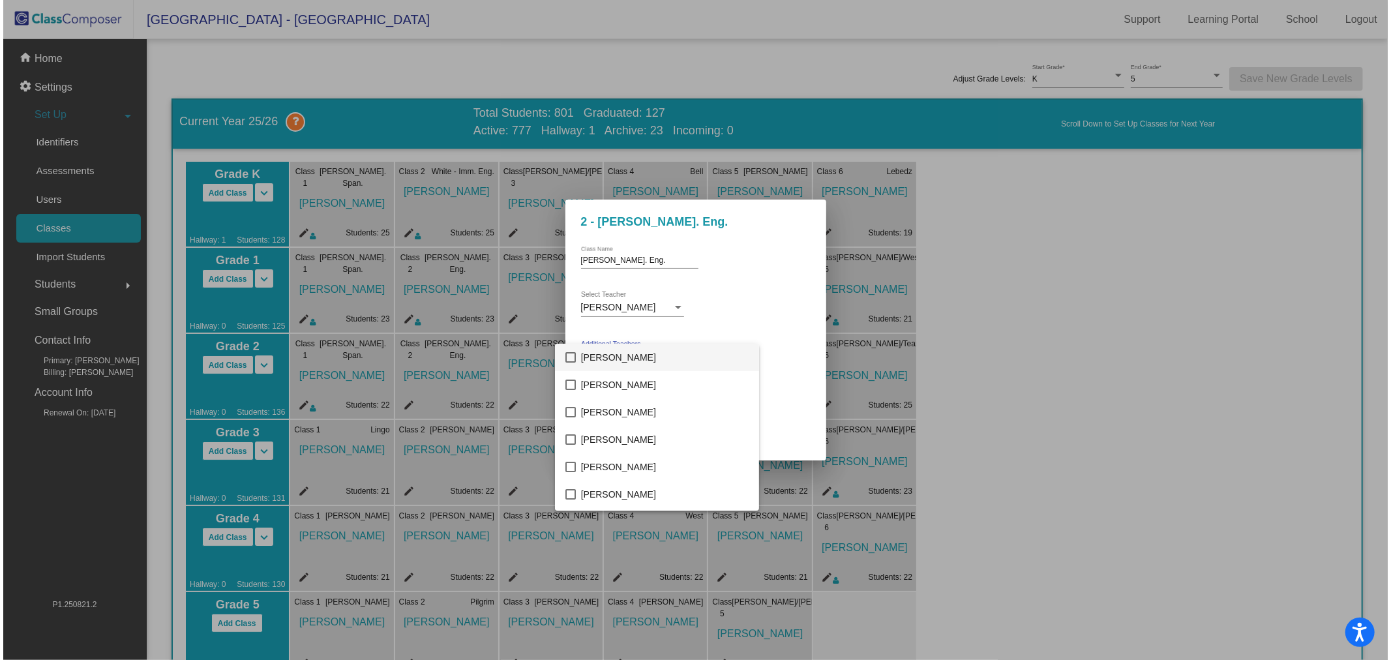
scroll to position [217, 0]
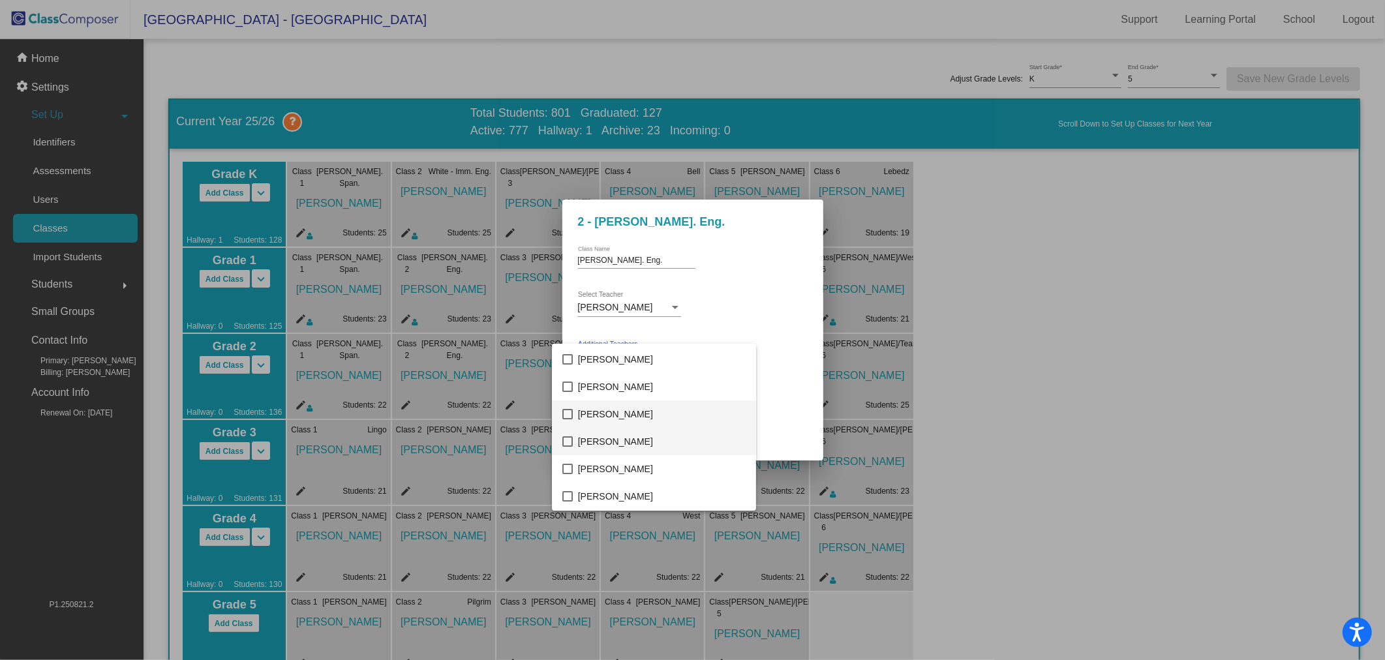
drag, startPoint x: 643, startPoint y: 434, endPoint x: 663, endPoint y: 413, distance: 29.5
click at [643, 434] on span "[PERSON_NAME]" at bounding box center [662, 441] width 168 height 27
click at [796, 322] on div at bounding box center [692, 330] width 1385 height 660
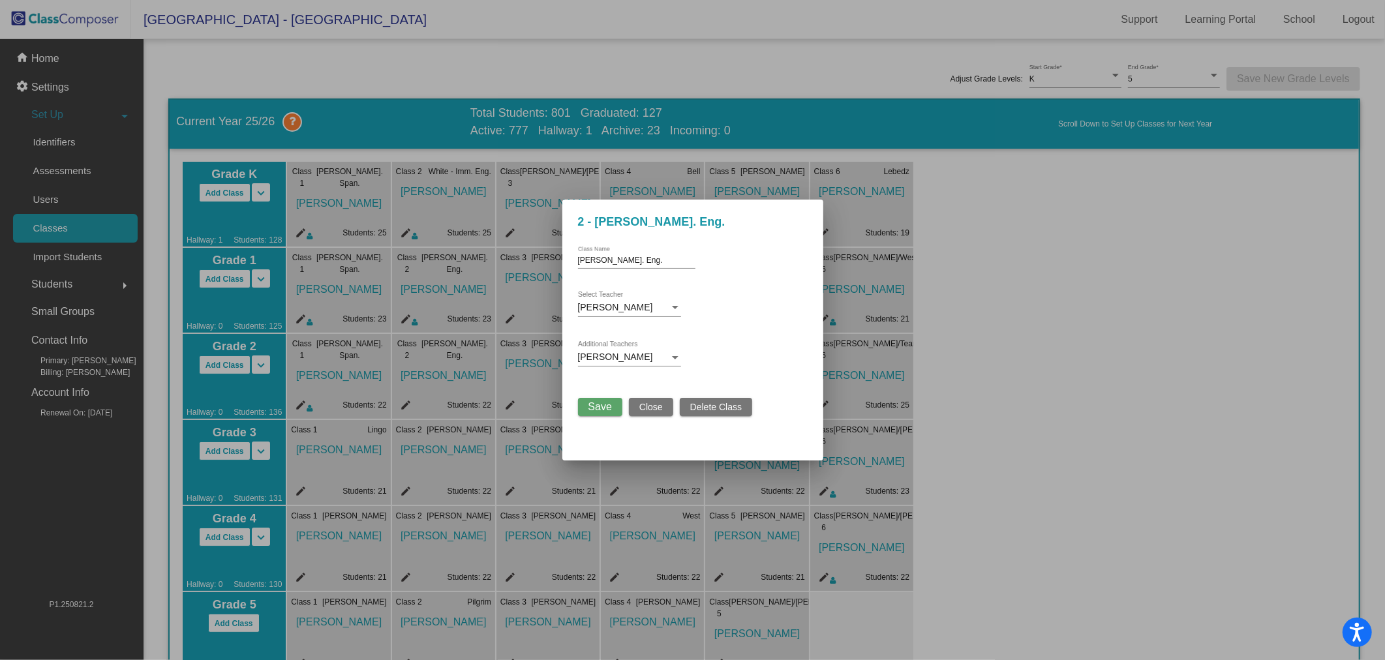
click at [594, 396] on div "Save Close Delete Class" at bounding box center [665, 403] width 175 height 25
click at [599, 404] on span "Save" at bounding box center [599, 406] width 23 height 11
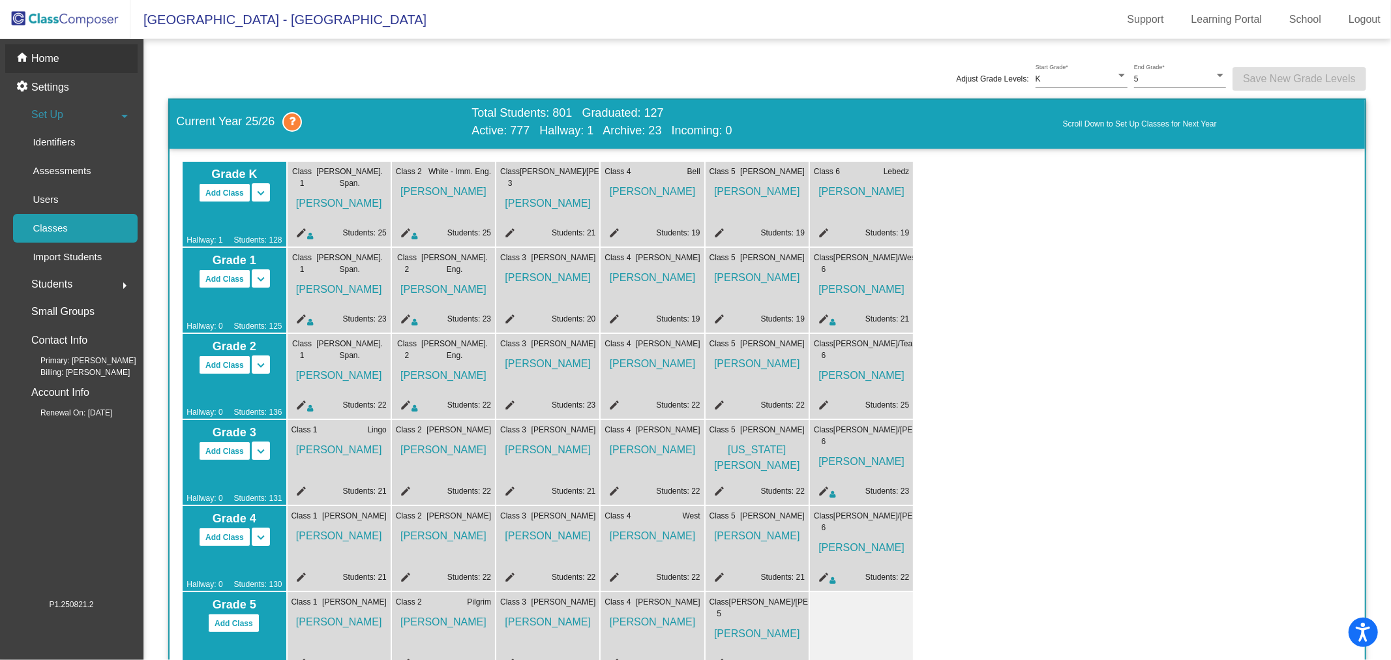
click at [48, 57] on p "Home" at bounding box center [45, 59] width 28 height 16
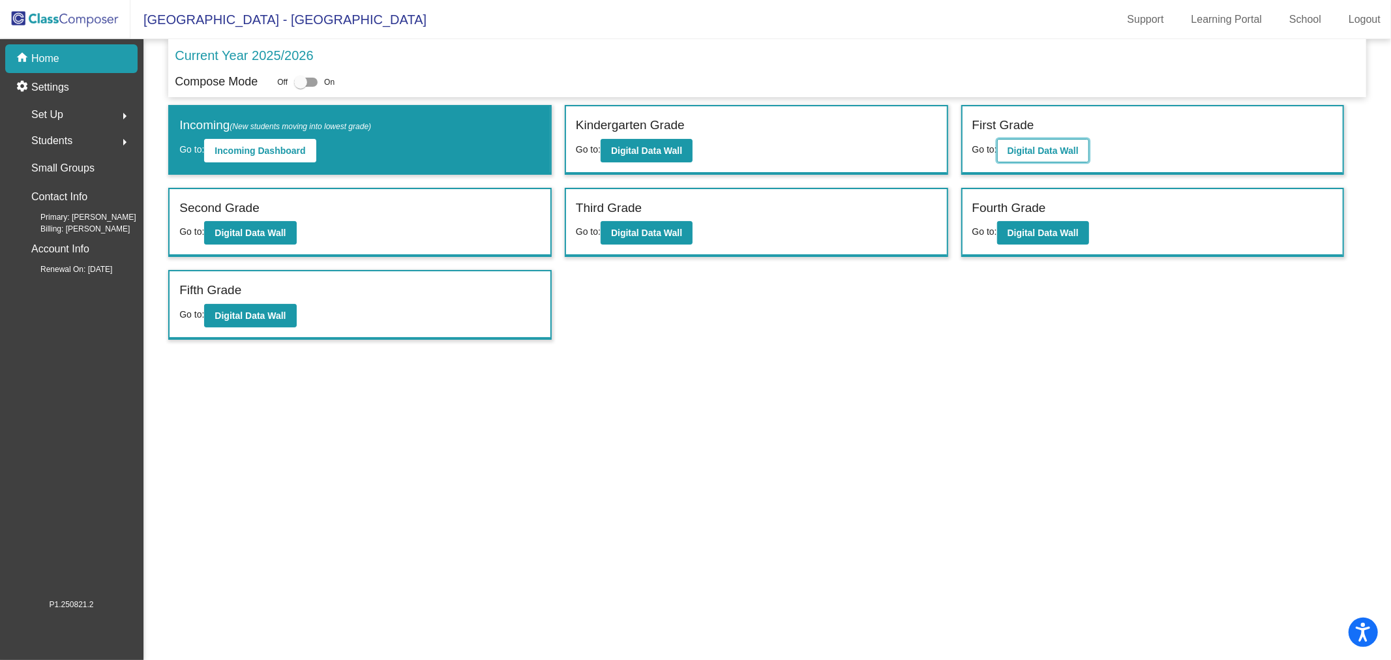
click at [1052, 145] on b "Digital Data Wall" at bounding box center [1043, 150] width 71 height 10
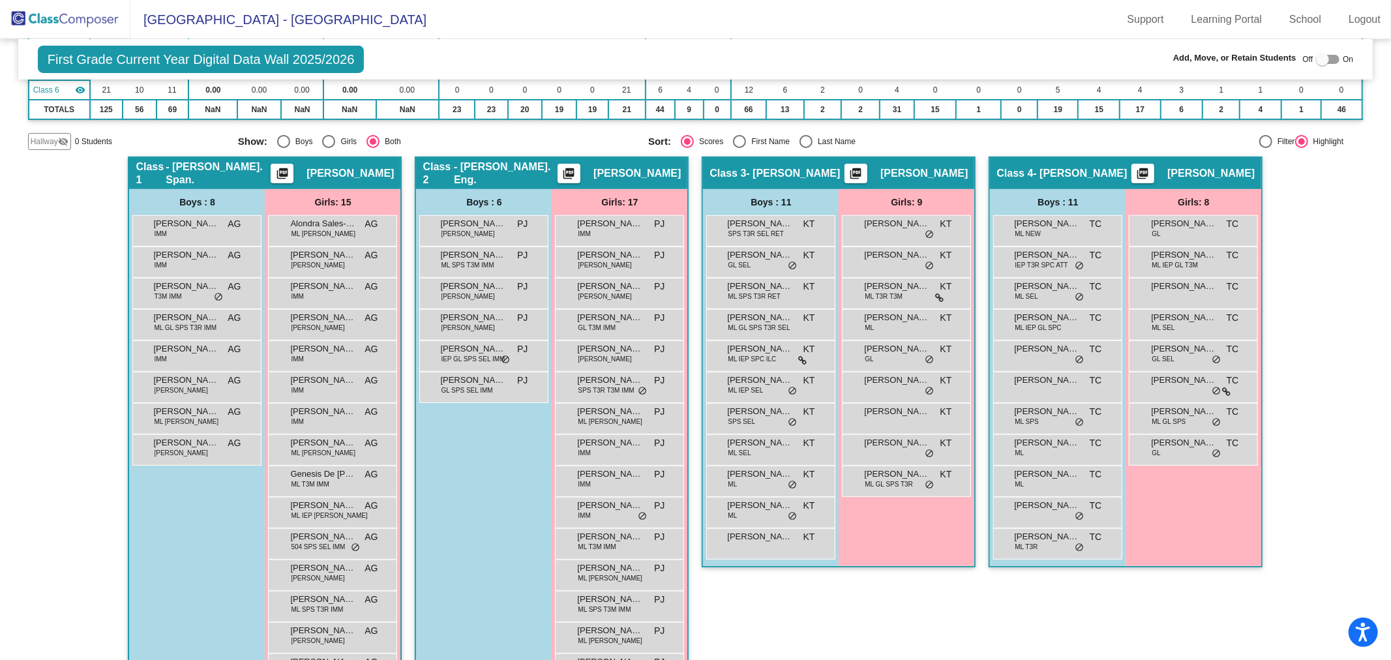
scroll to position [145, 0]
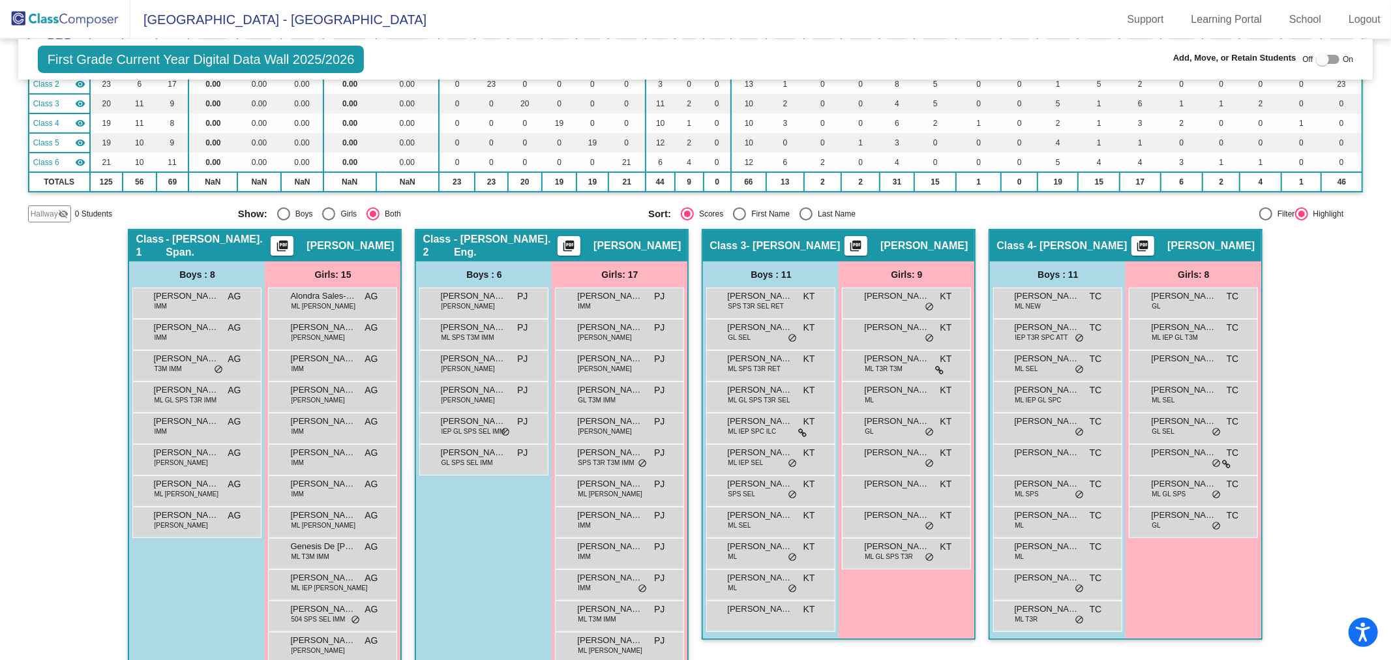
click at [1316, 56] on div at bounding box center [1322, 59] width 13 height 13
checkbox input "true"
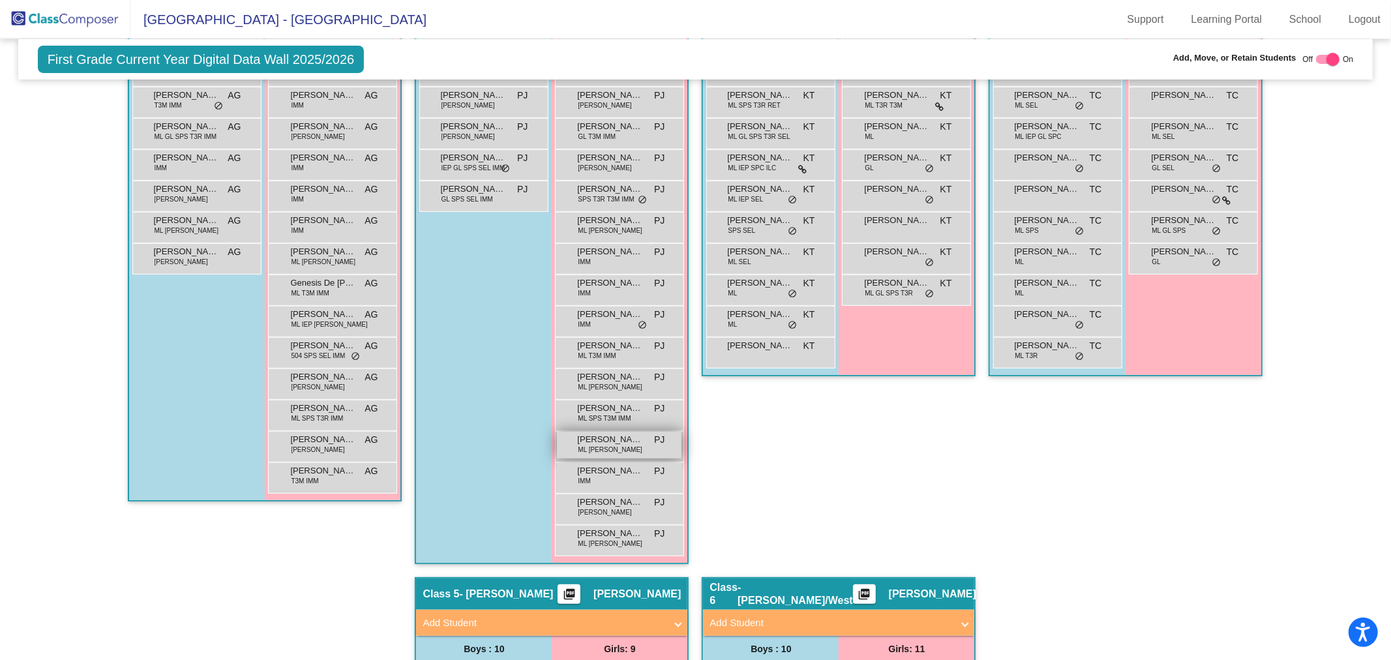
scroll to position [290, 0]
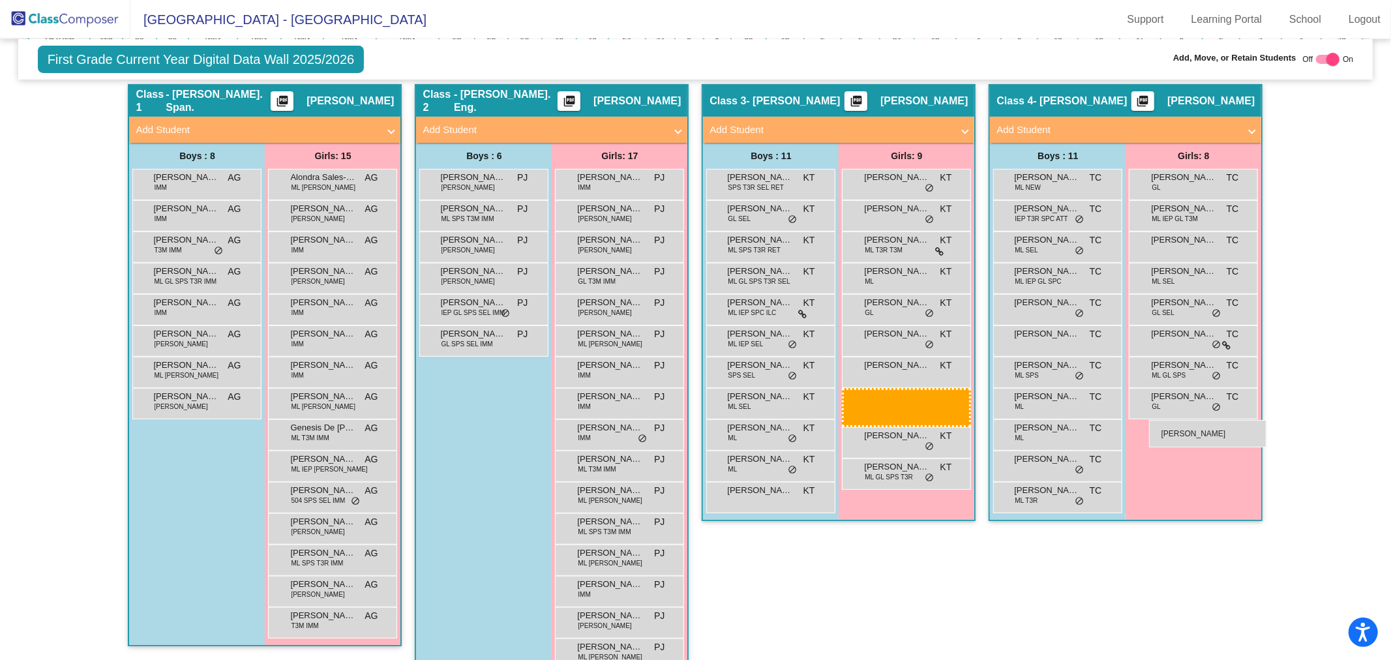
drag, startPoint x: 608, startPoint y: 337, endPoint x: 1156, endPoint y: 420, distance: 554.3
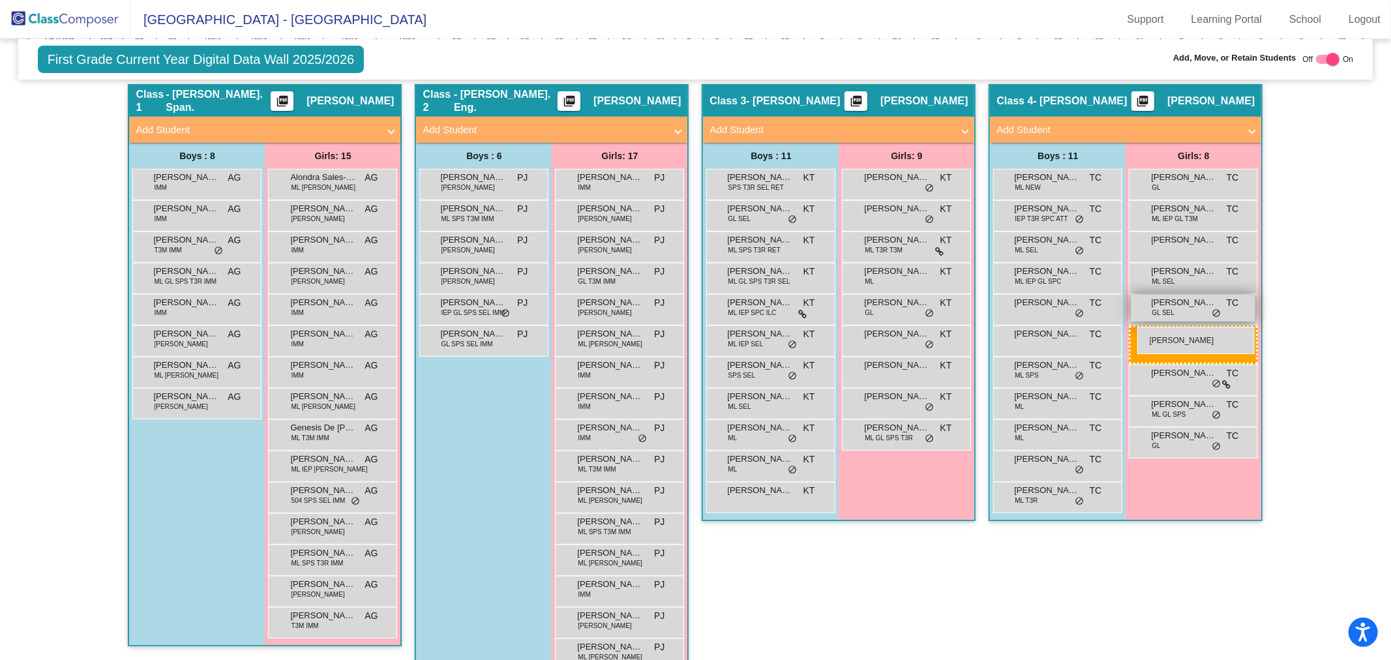
drag, startPoint x: 591, startPoint y: 336, endPoint x: 1138, endPoint y: 327, distance: 546.7
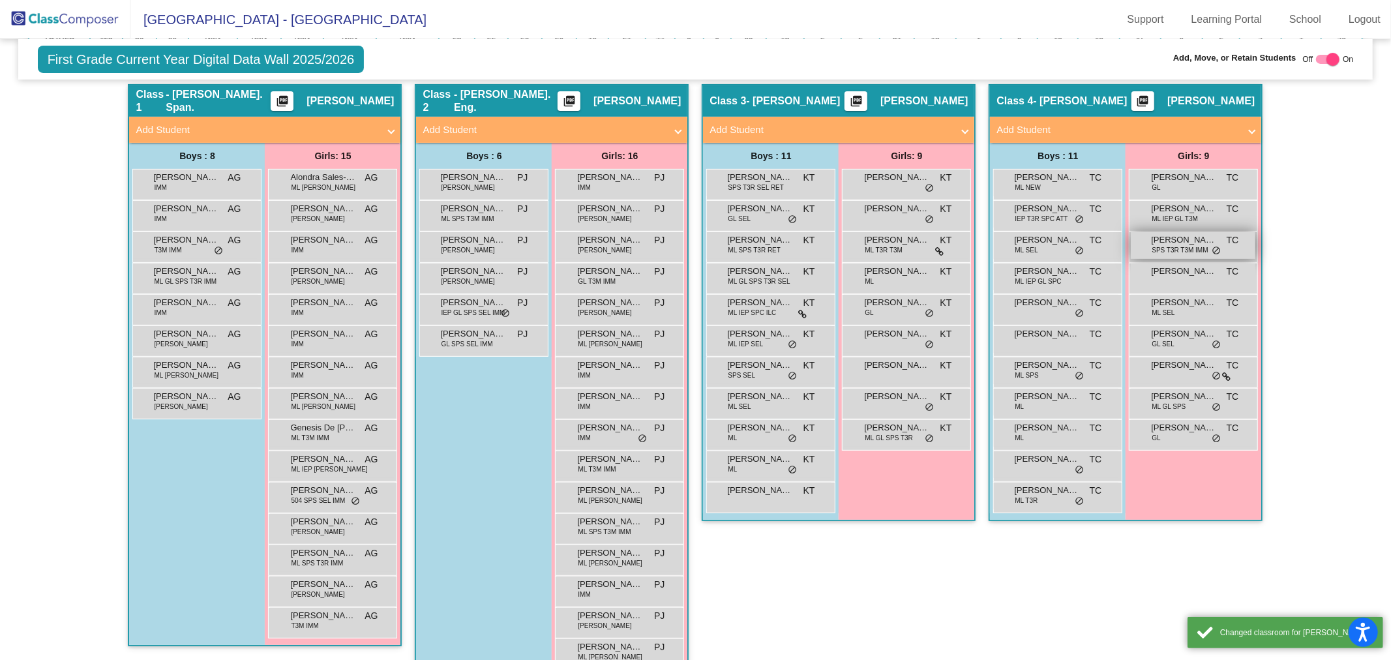
click at [1171, 252] on span "SPS T3R T3M IMM" at bounding box center [1180, 250] width 56 height 10
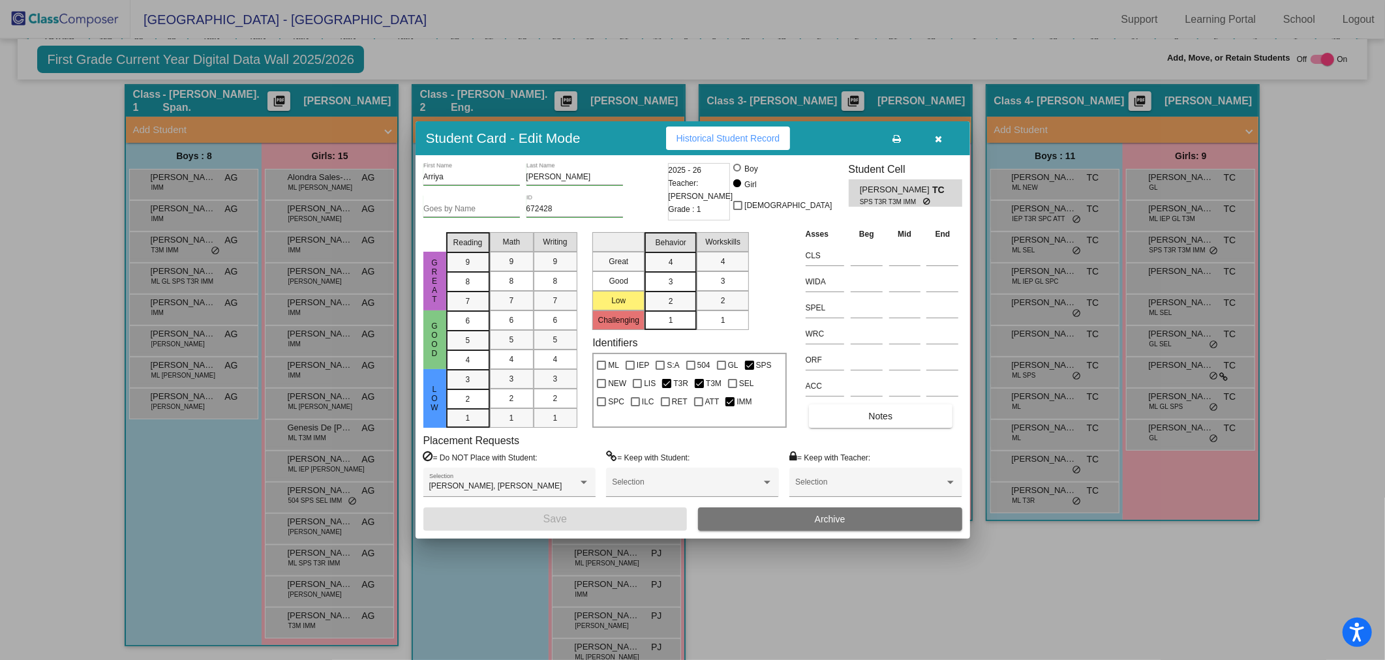
click at [941, 138] on icon "button" at bounding box center [938, 138] width 7 height 9
